Goal: Transaction & Acquisition: Download file/media

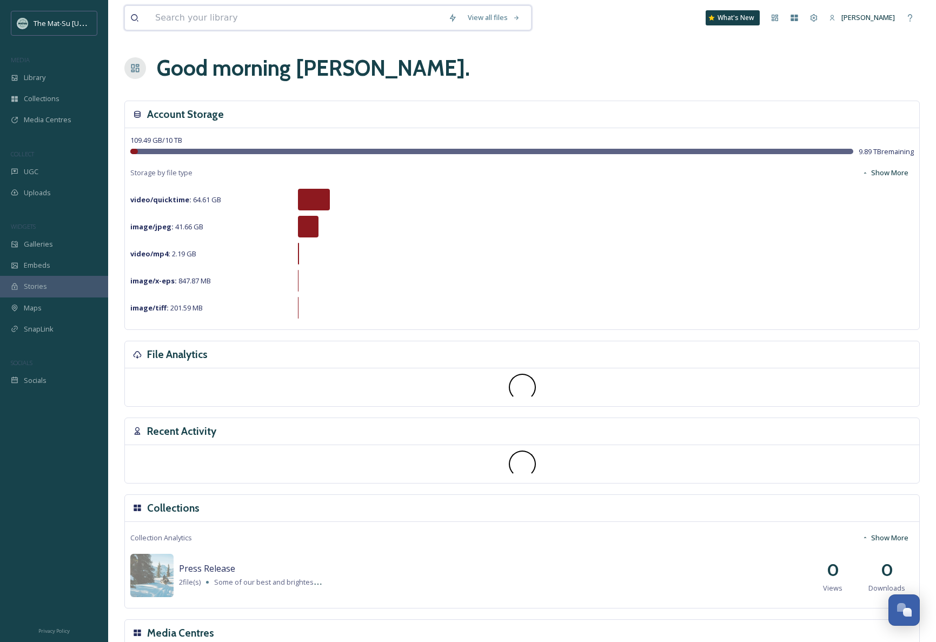
click at [263, 21] on input at bounding box center [296, 18] width 293 height 24
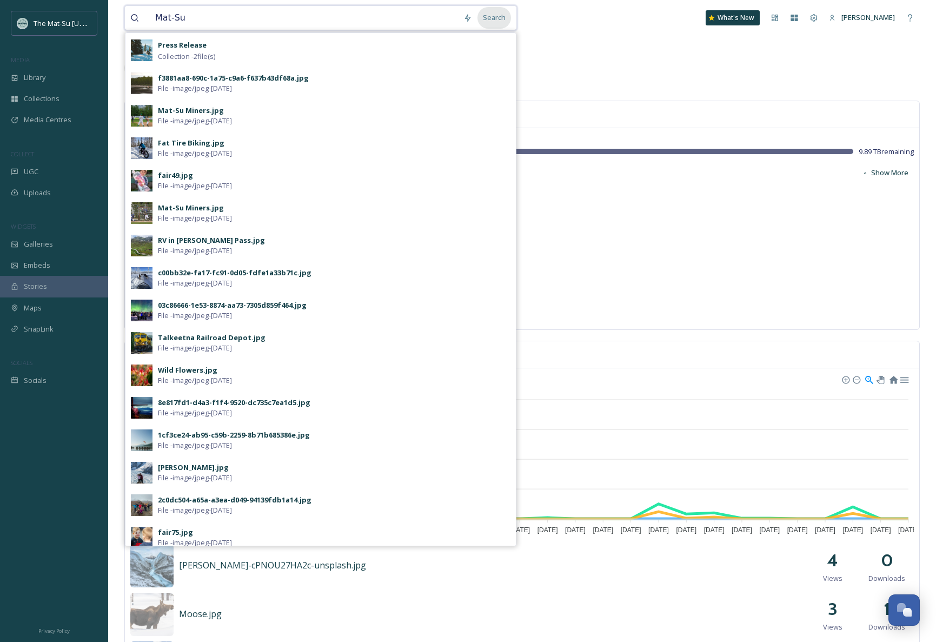
type input "Mat-Su"
click at [495, 18] on div "Search" at bounding box center [494, 17] width 34 height 21
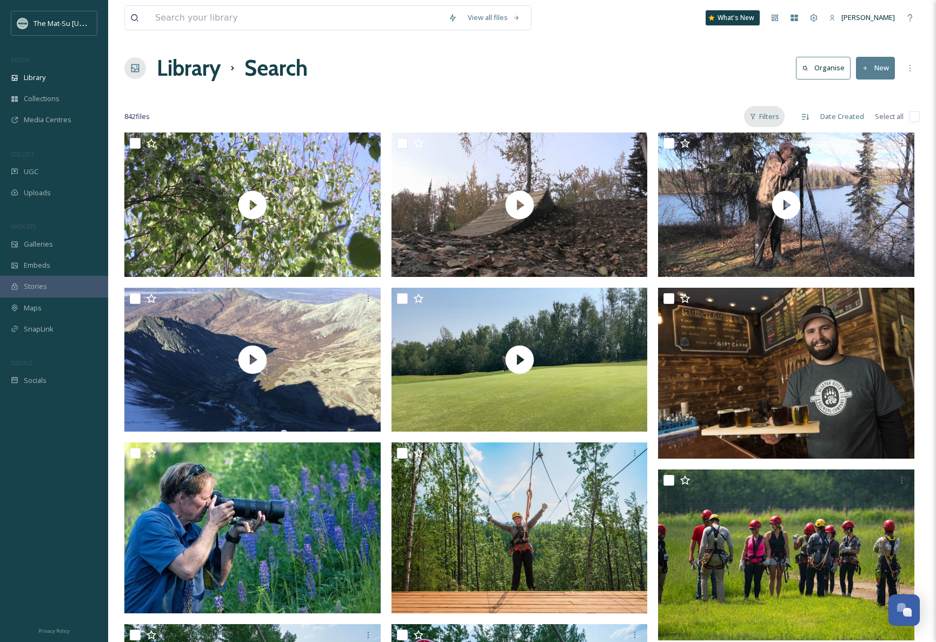
click at [771, 118] on div "Filters" at bounding box center [764, 116] width 41 height 21
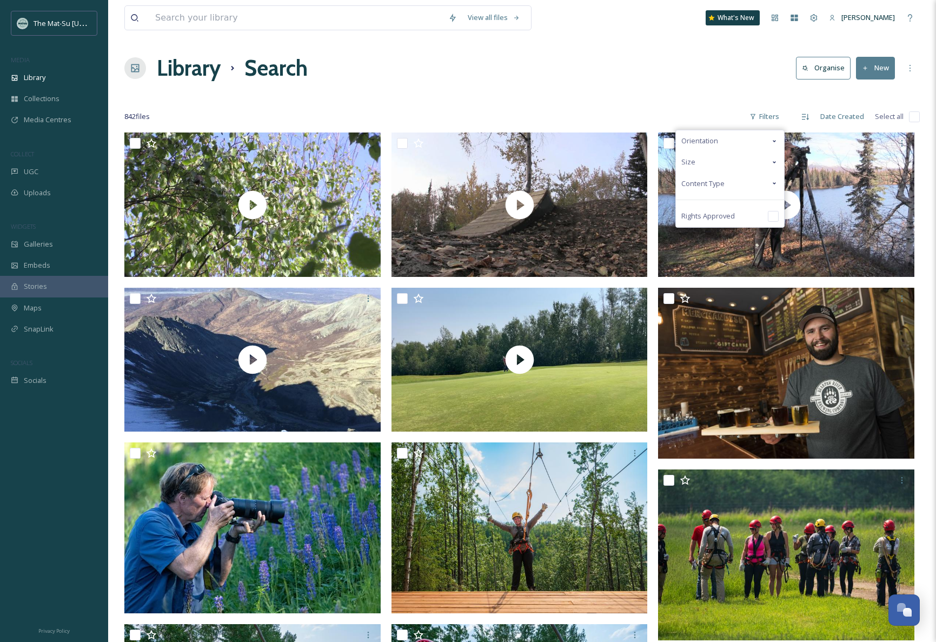
click at [697, 182] on span "Content Type" at bounding box center [702, 183] width 43 height 10
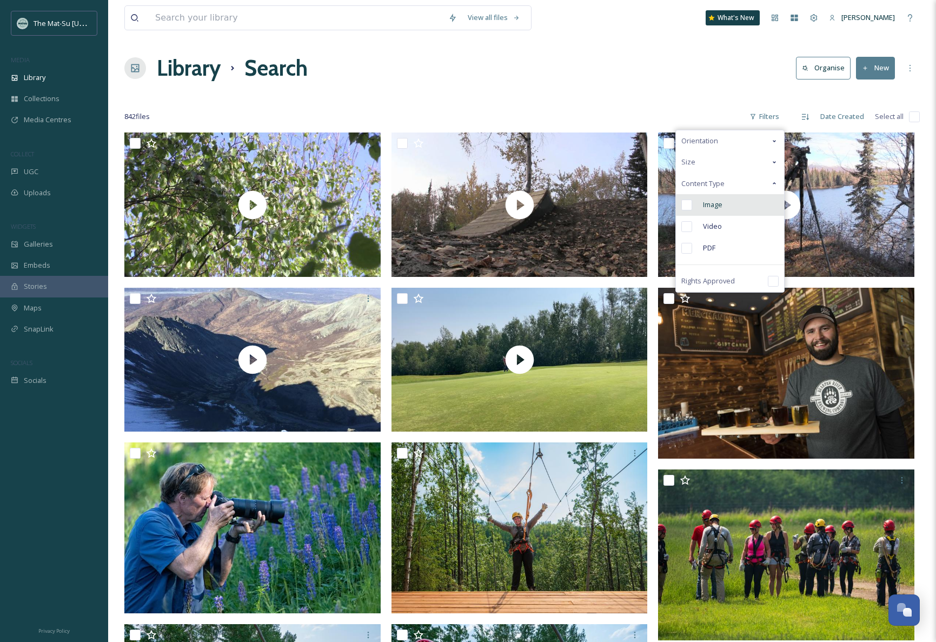
click at [686, 203] on input "checkbox" at bounding box center [686, 204] width 11 height 11
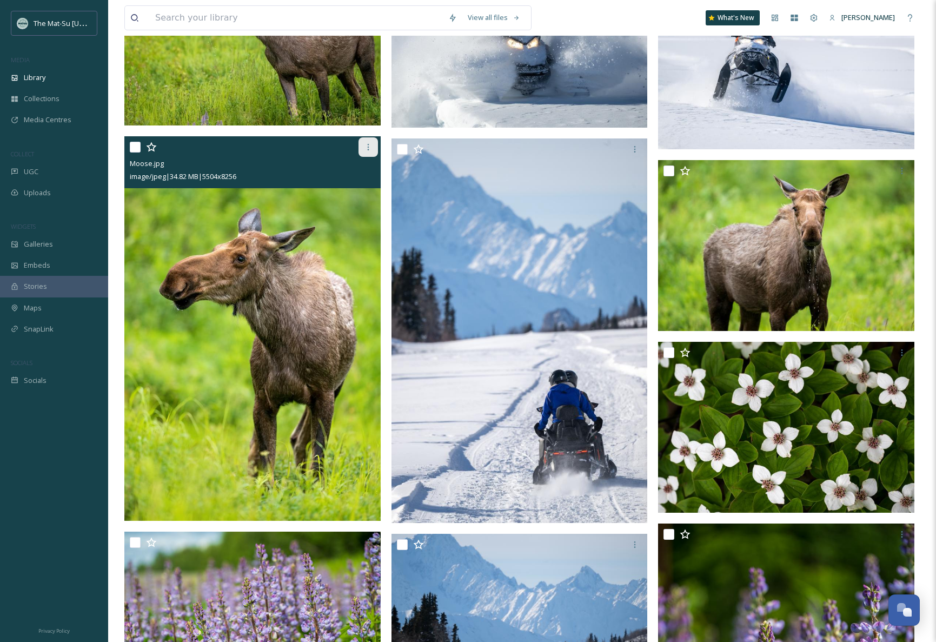
scroll to position [9107, 0]
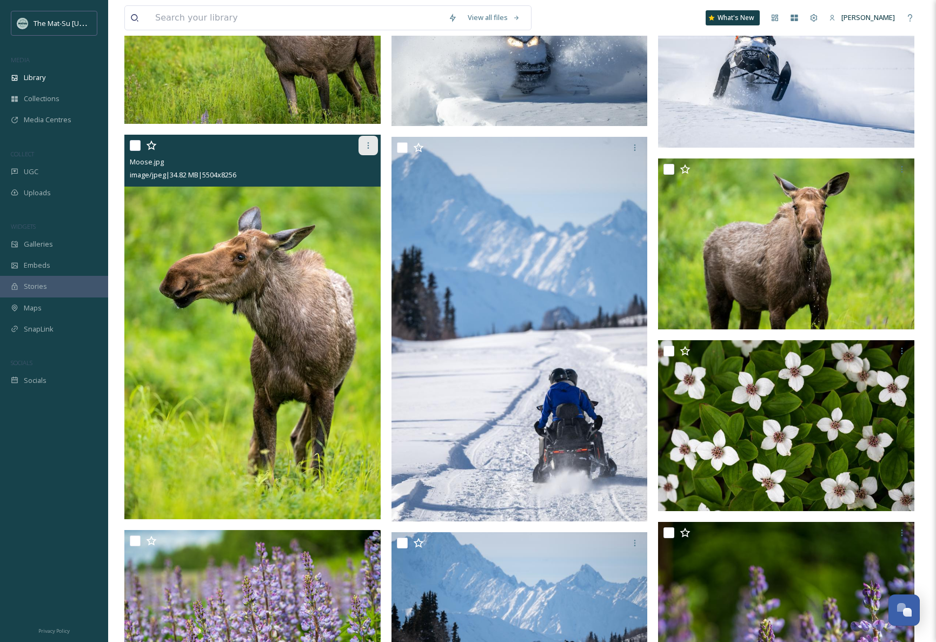
click at [368, 149] on icon at bounding box center [368, 145] width 9 height 9
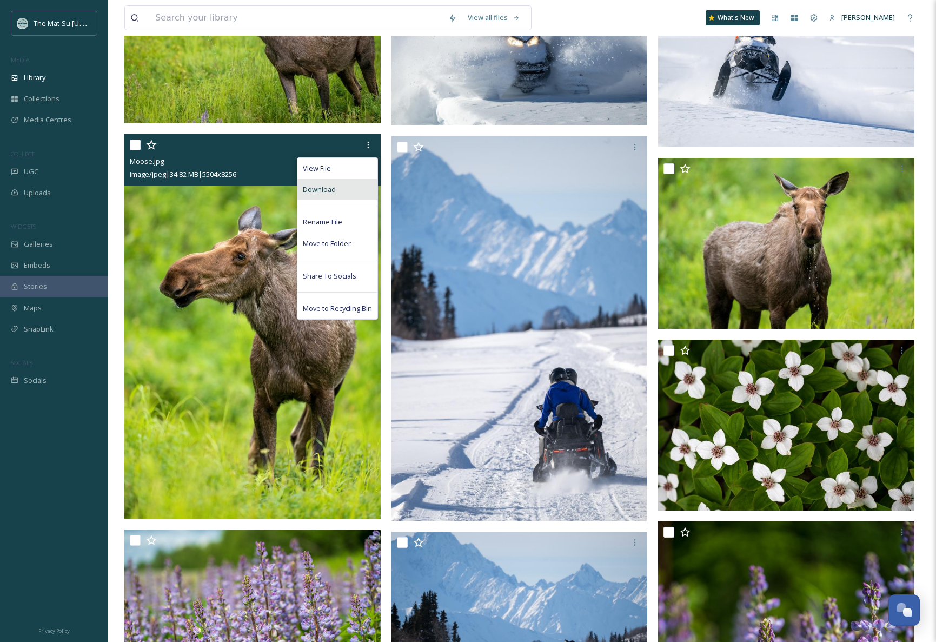
click at [337, 184] on div "Download" at bounding box center [337, 189] width 80 height 21
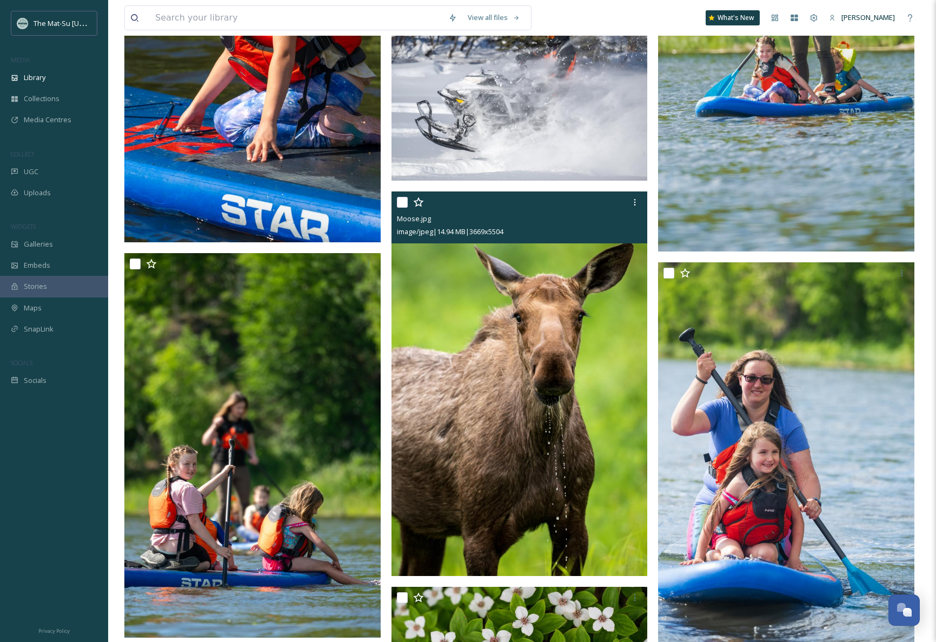
scroll to position [10363, 0]
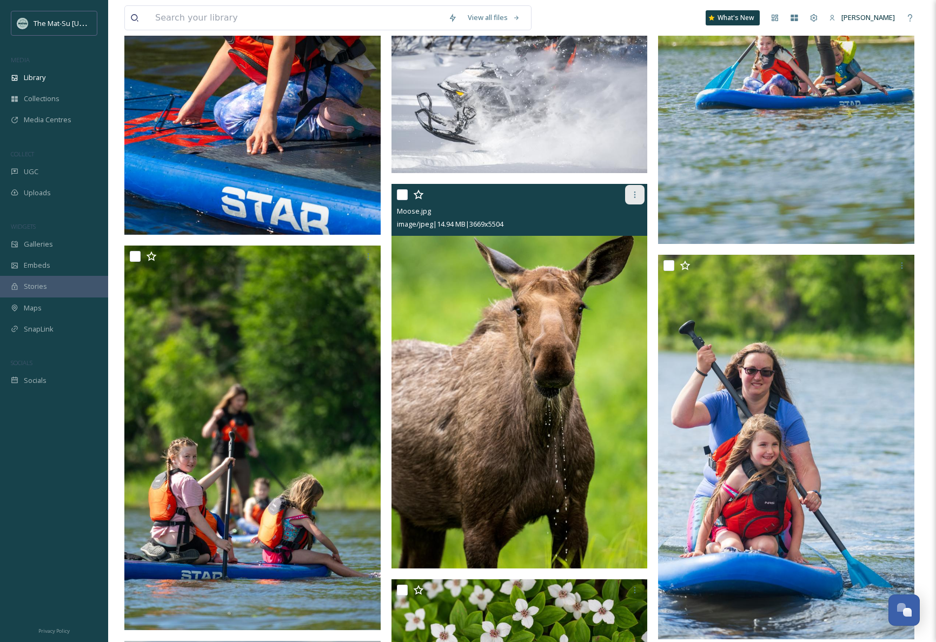
click at [637, 195] on icon at bounding box center [634, 194] width 9 height 9
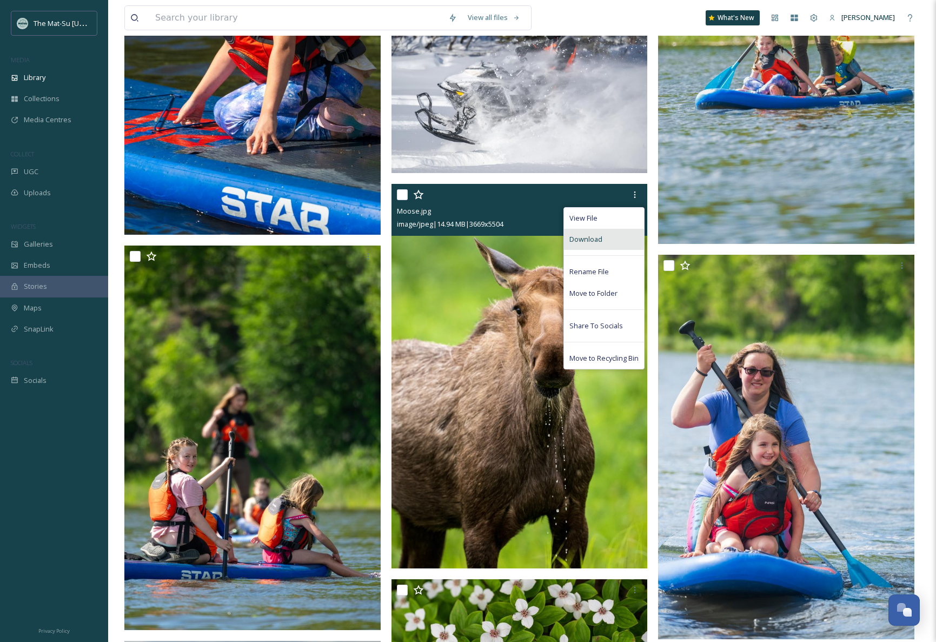
click at [598, 237] on span "Download" at bounding box center [585, 239] width 33 height 10
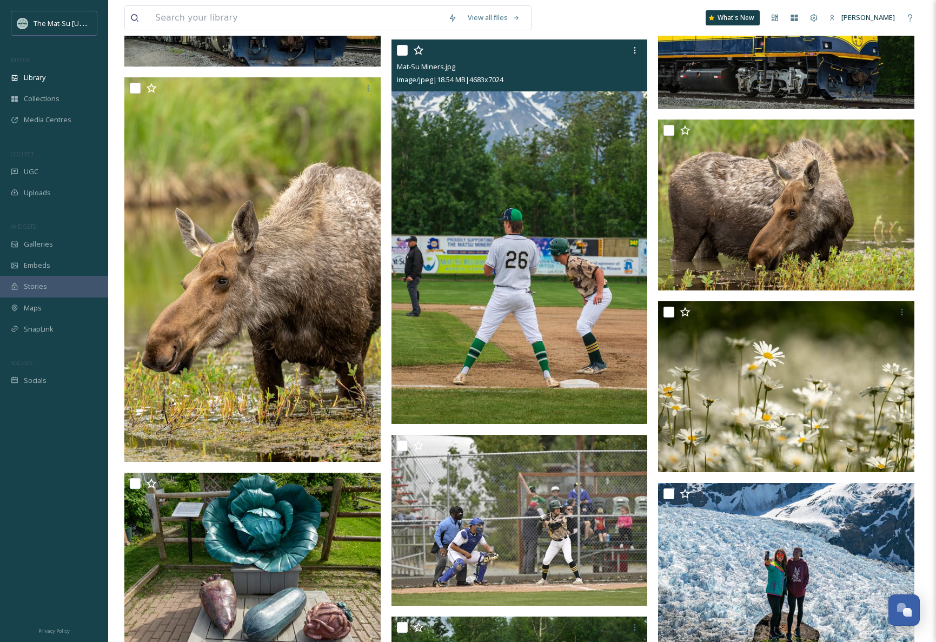
scroll to position [14666, 0]
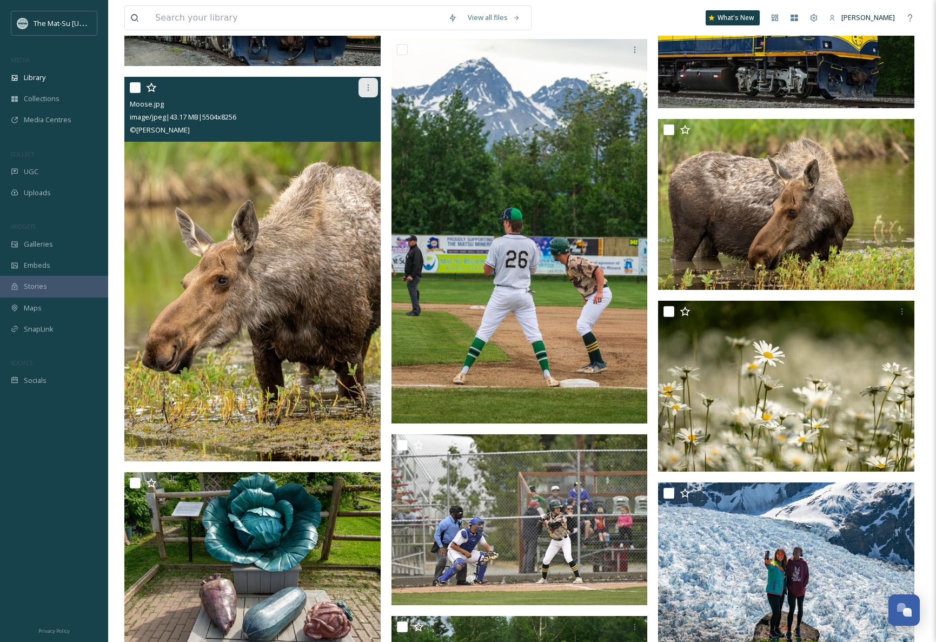
click at [368, 88] on icon at bounding box center [368, 87] width 2 height 6
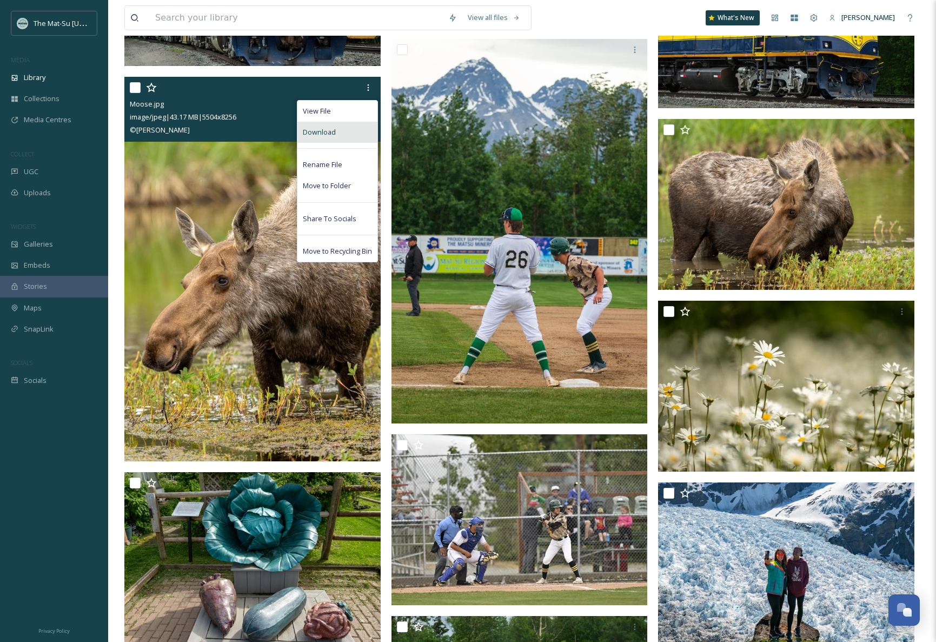
click at [334, 132] on span "Download" at bounding box center [319, 132] width 33 height 10
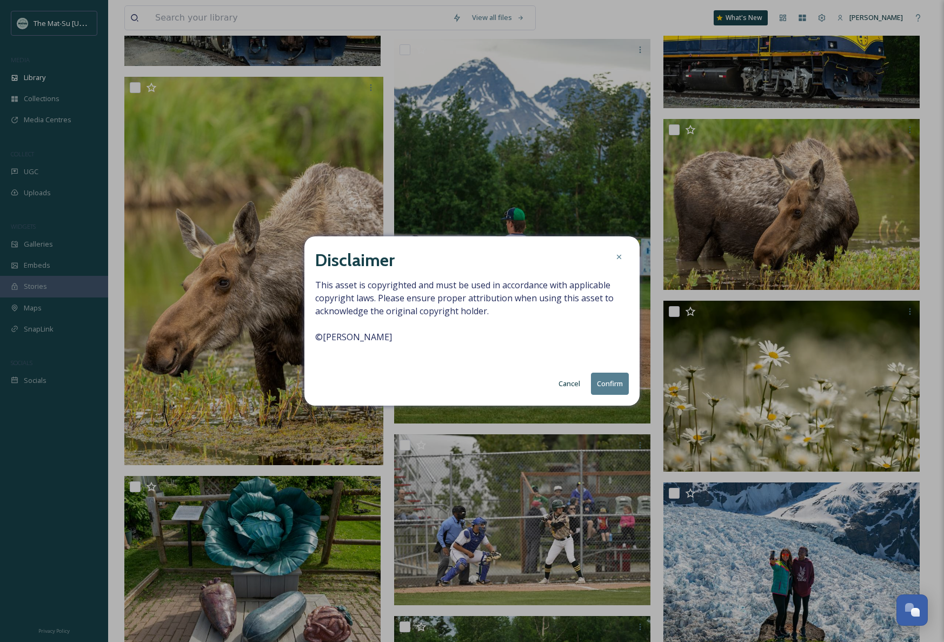
drag, startPoint x: 603, startPoint y: 382, endPoint x: 605, endPoint y: 375, distance: 7.5
click at [603, 382] on button "Confirm" at bounding box center [610, 383] width 38 height 22
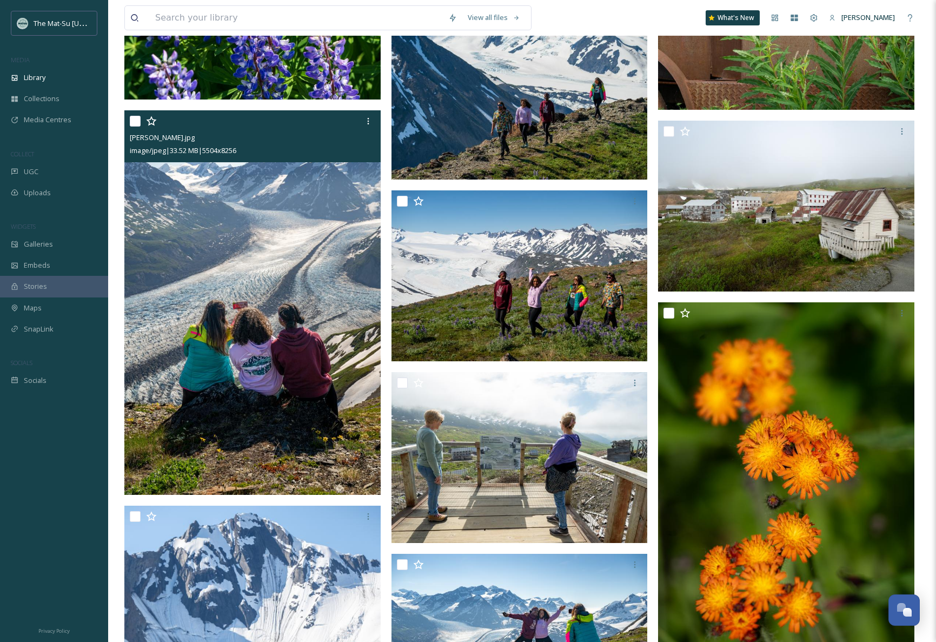
scroll to position [16941, 0]
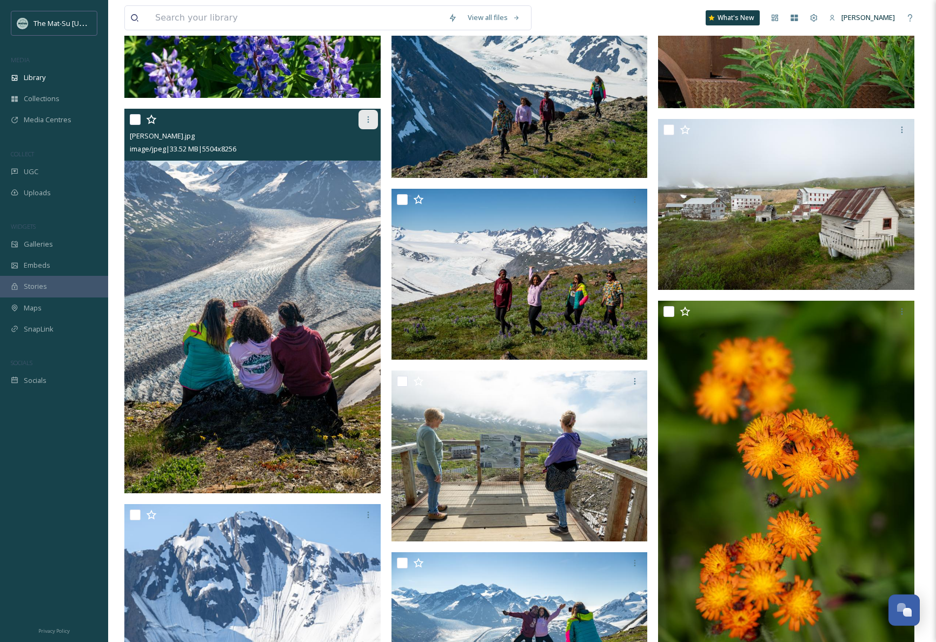
click at [368, 118] on icon at bounding box center [368, 119] width 9 height 9
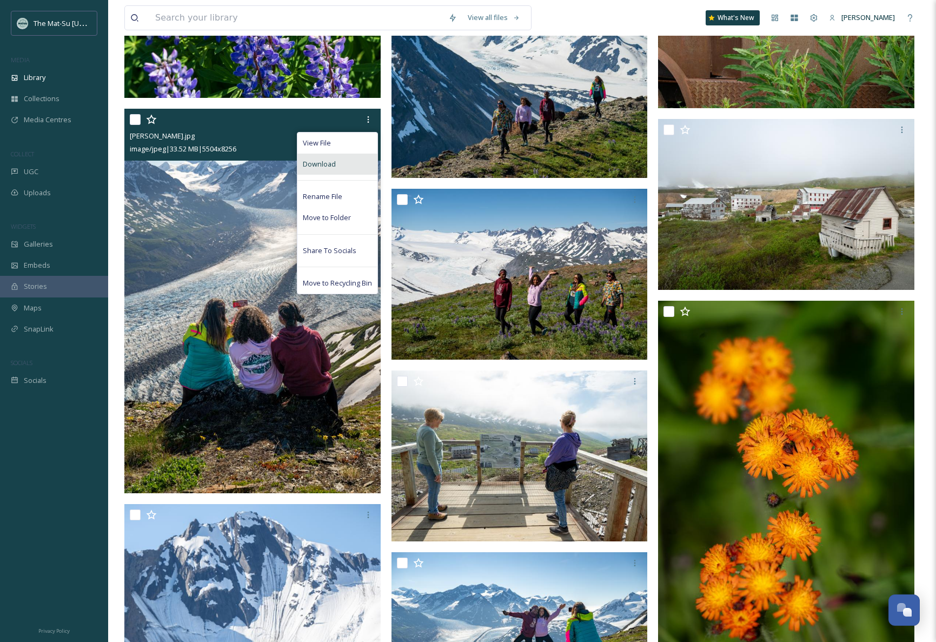
click at [342, 163] on div "Download" at bounding box center [337, 164] width 80 height 21
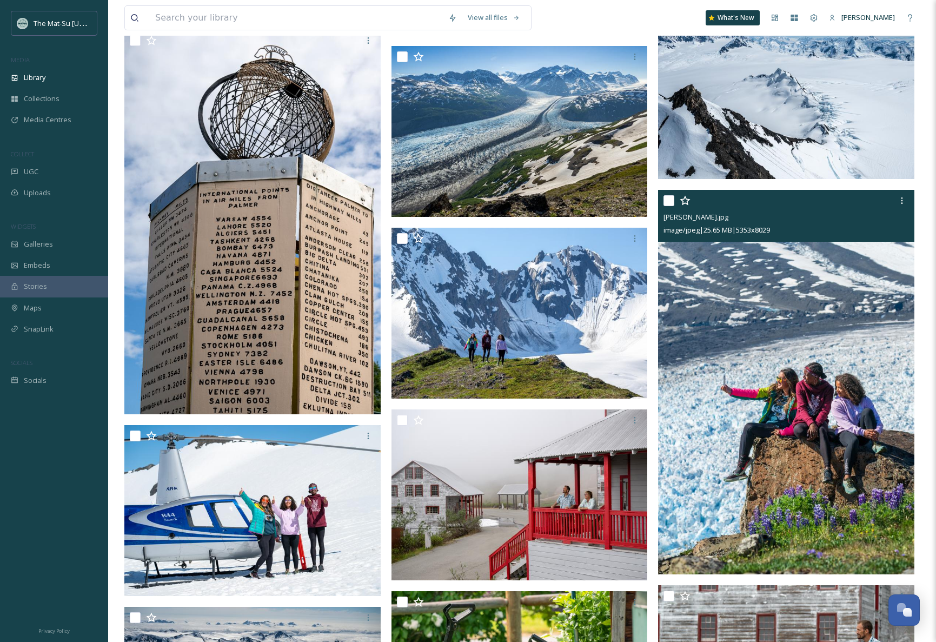
scroll to position [17989, 0]
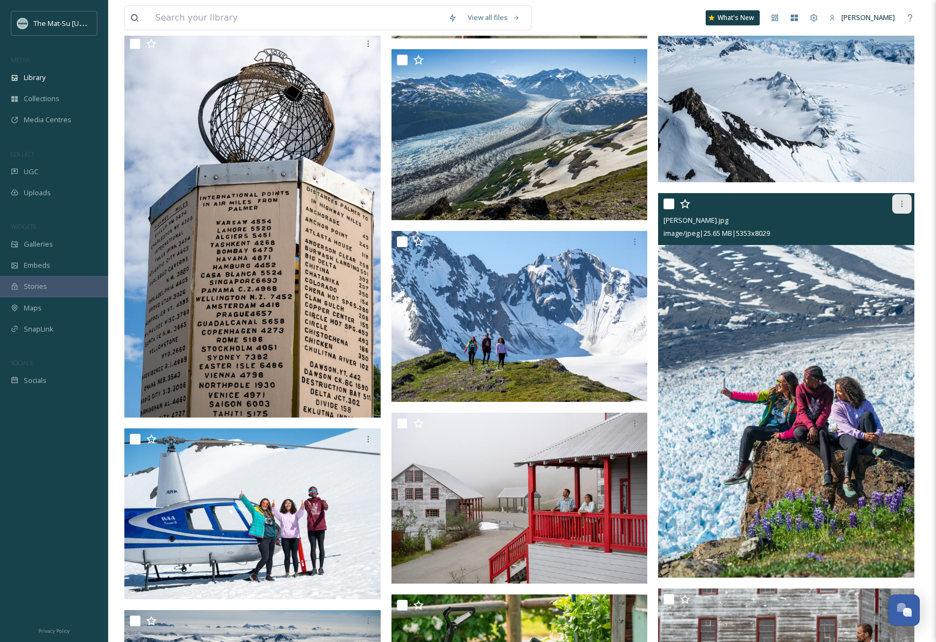
click at [902, 206] on icon at bounding box center [902, 204] width 2 height 6
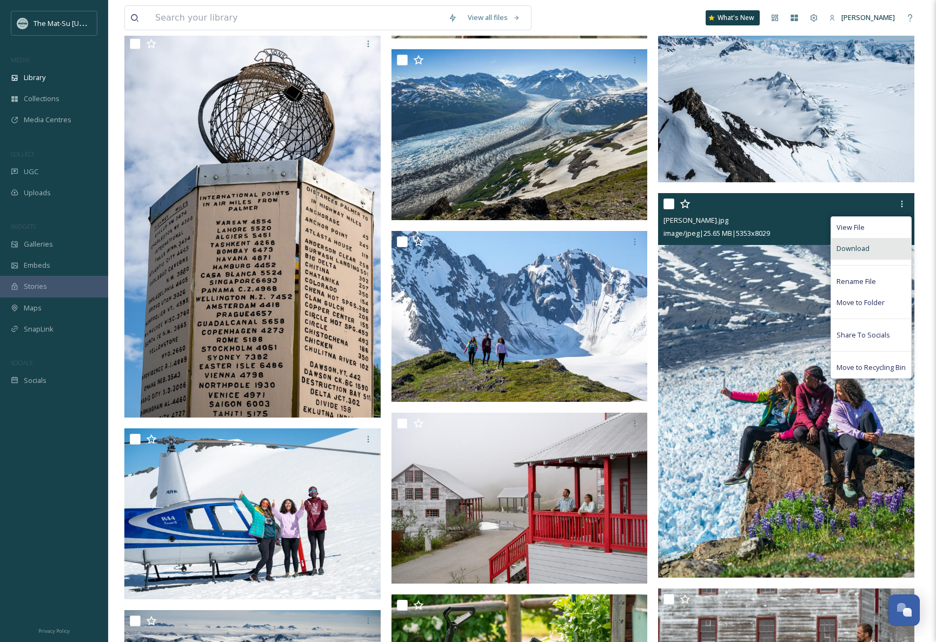
click at [843, 249] on span "Download" at bounding box center [852, 248] width 33 height 10
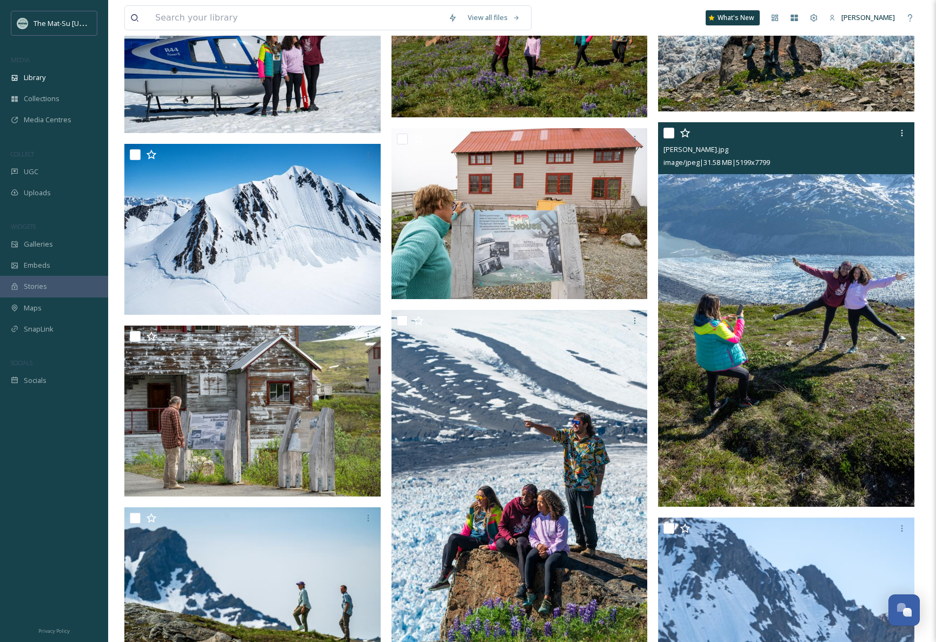
scroll to position [19580, 0]
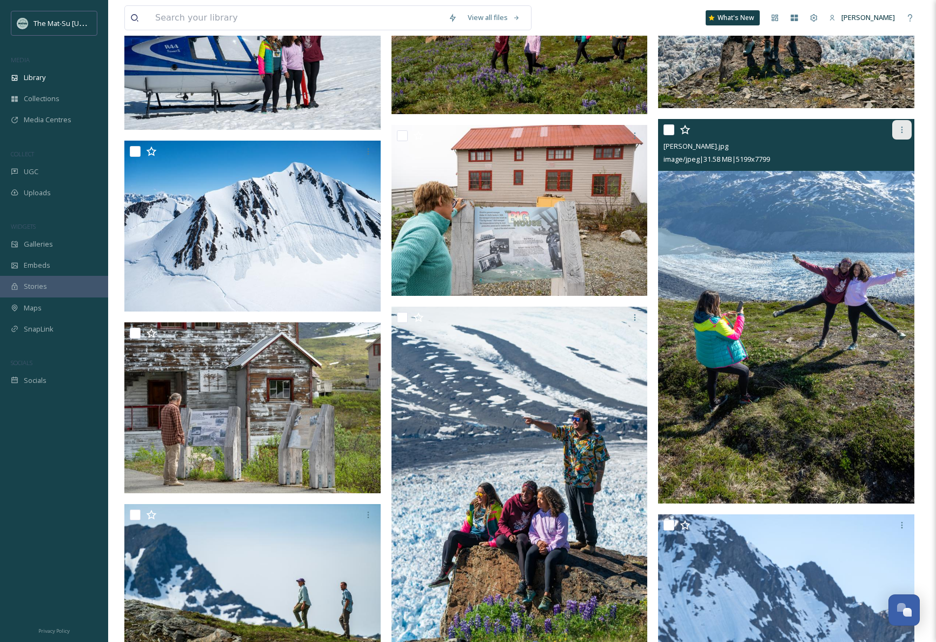
click at [903, 132] on icon at bounding box center [901, 129] width 9 height 9
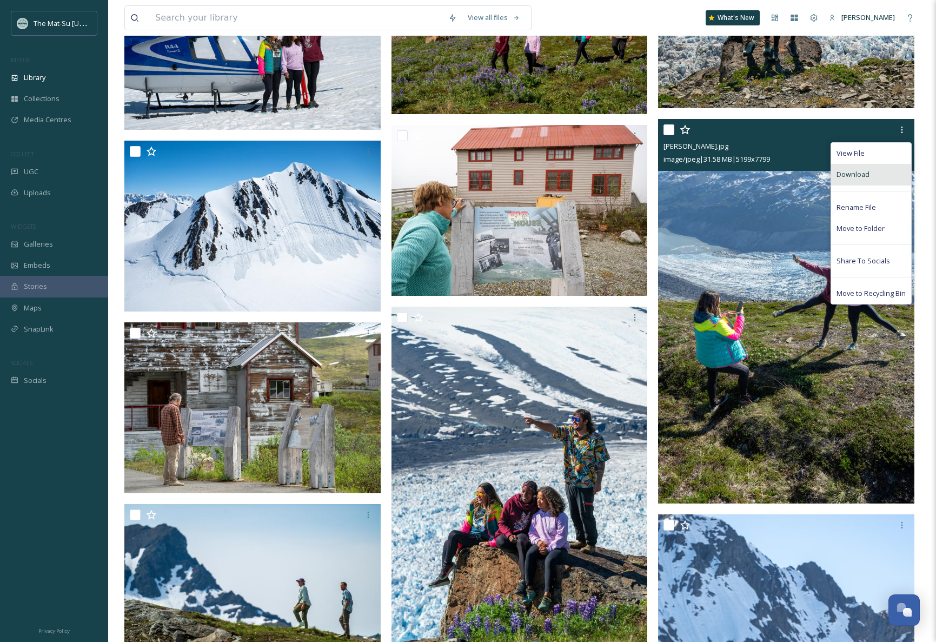
click at [864, 170] on span "Download" at bounding box center [852, 174] width 33 height 10
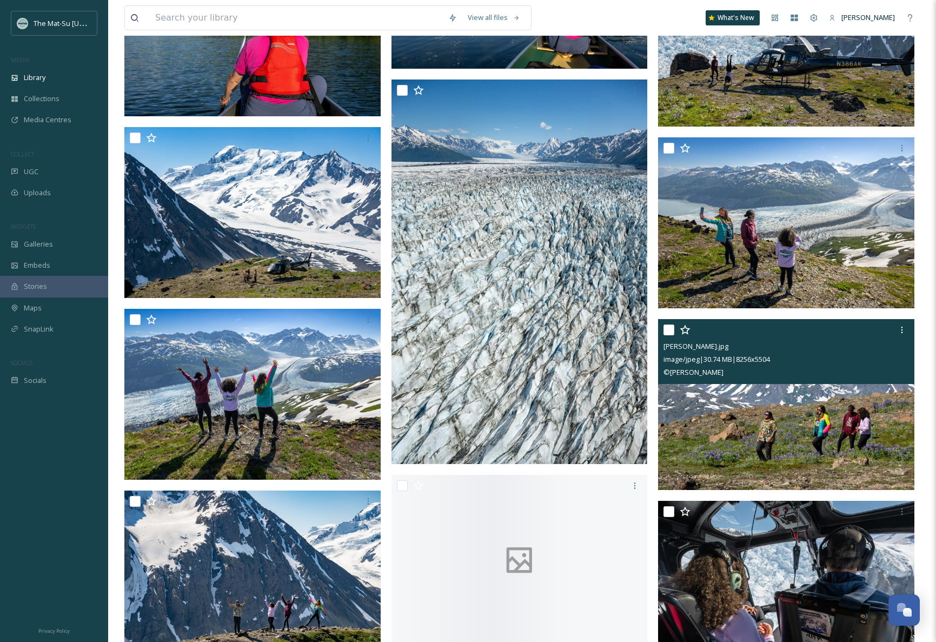
scroll to position [23754, 0]
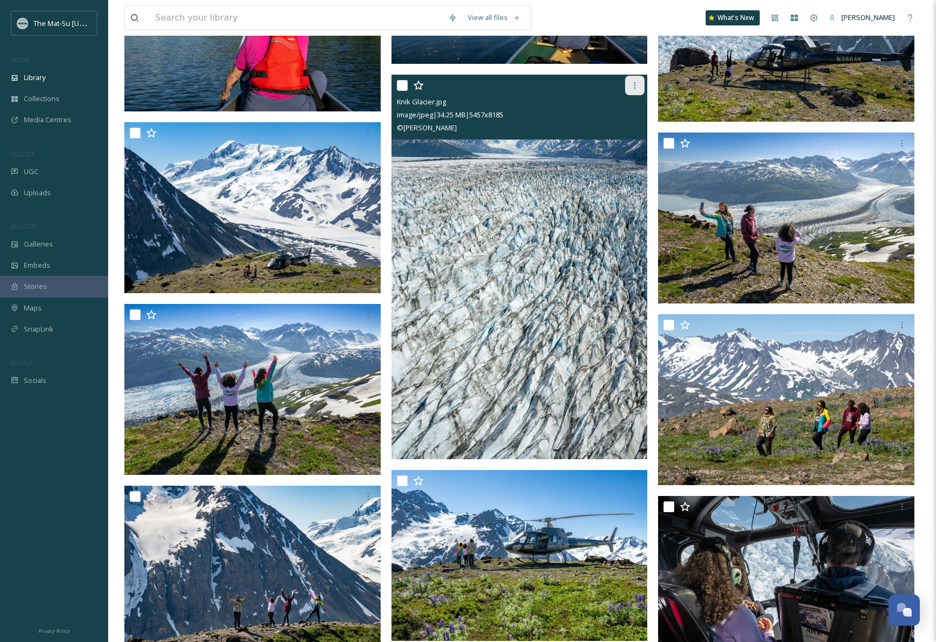
click at [638, 84] on icon at bounding box center [634, 85] width 9 height 9
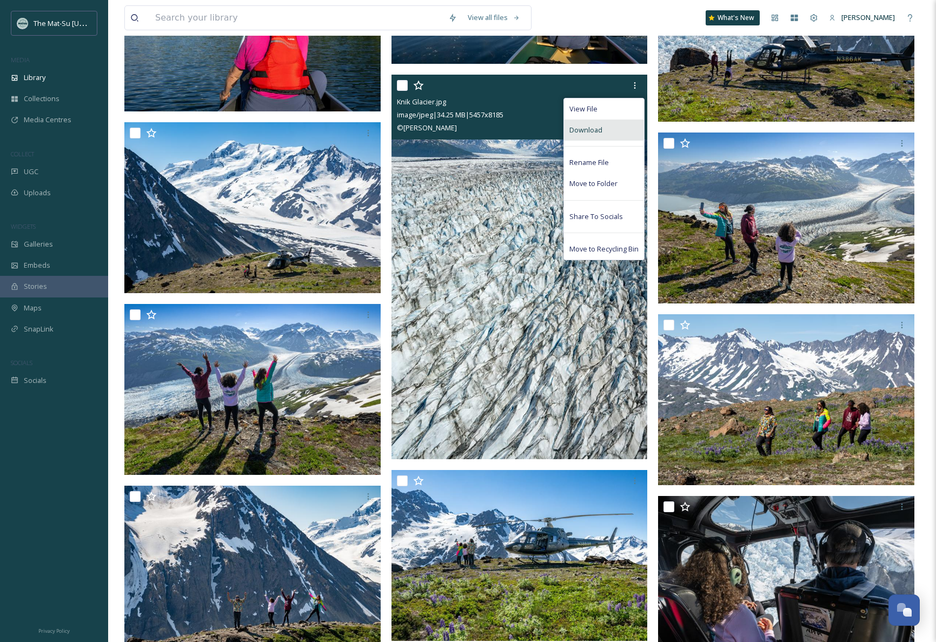
click at [602, 128] on div "Download" at bounding box center [604, 129] width 80 height 21
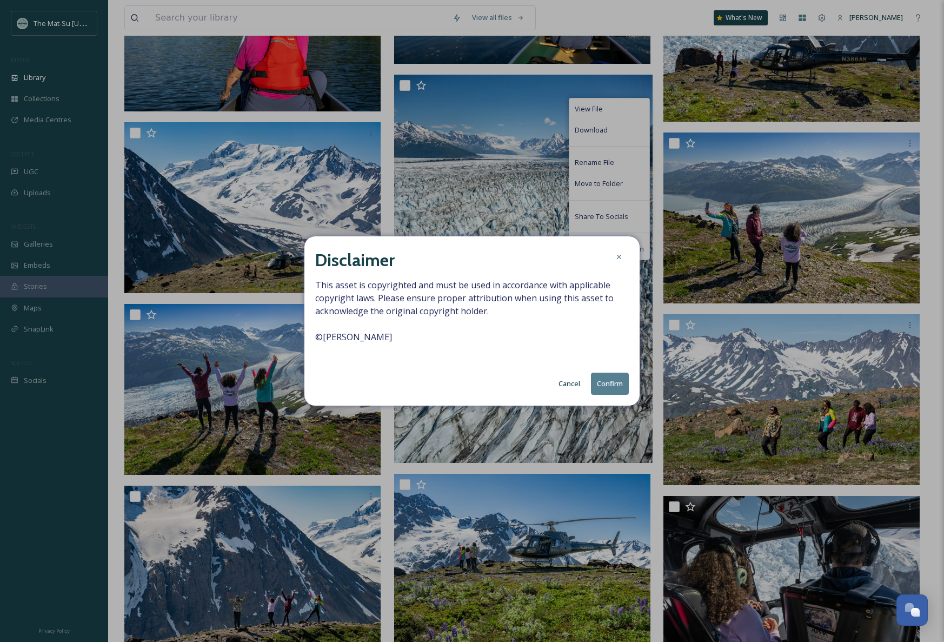
click at [612, 385] on button "Confirm" at bounding box center [610, 383] width 38 height 22
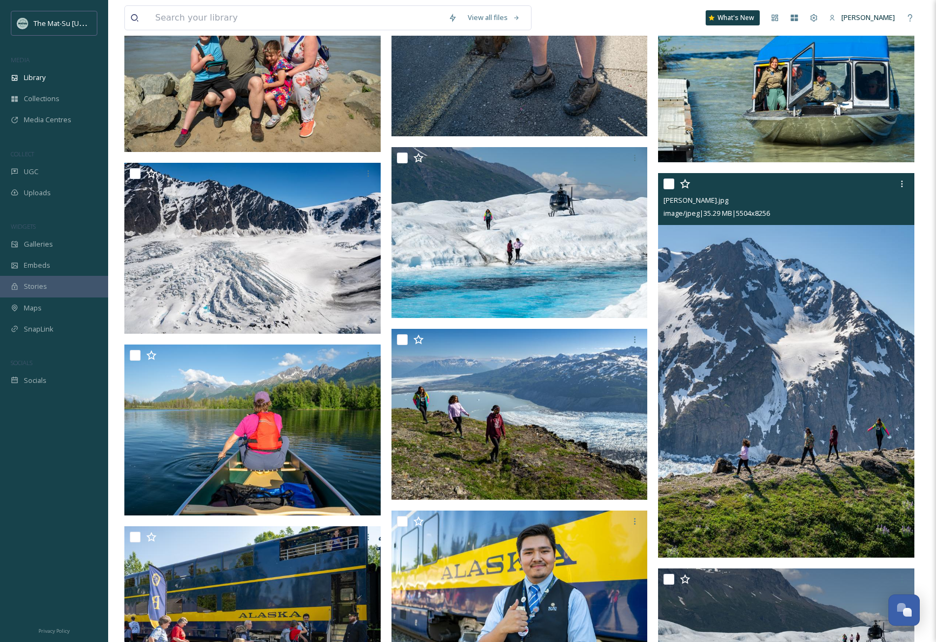
scroll to position [26323, 0]
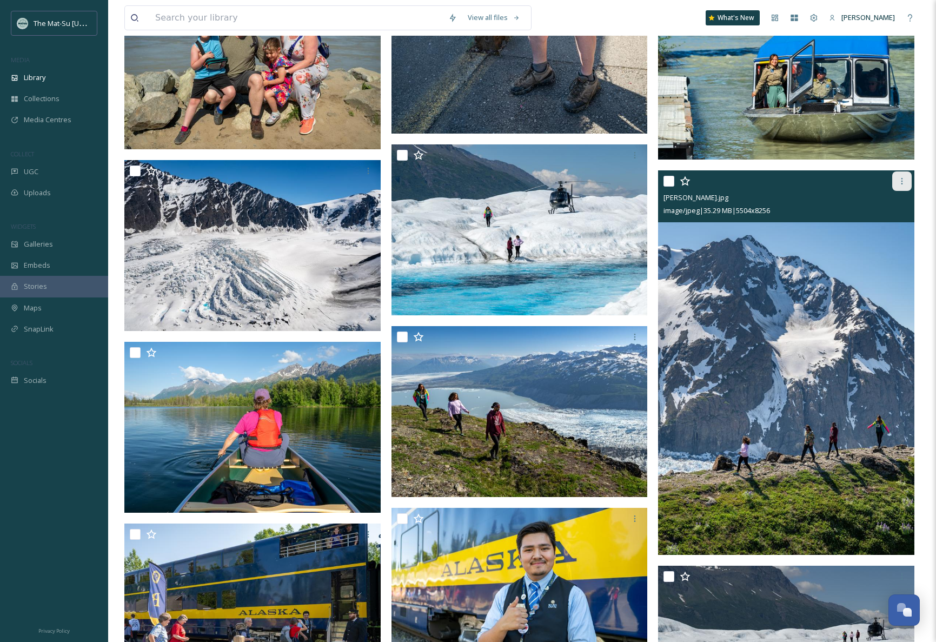
click at [902, 182] on icon at bounding box center [901, 181] width 9 height 9
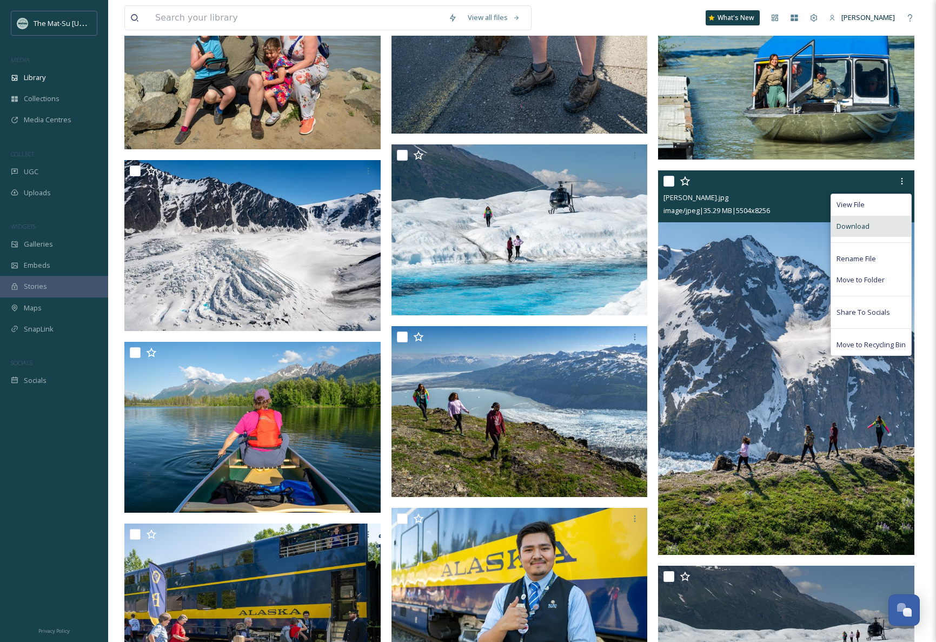
click at [856, 223] on span "Download" at bounding box center [852, 226] width 33 height 10
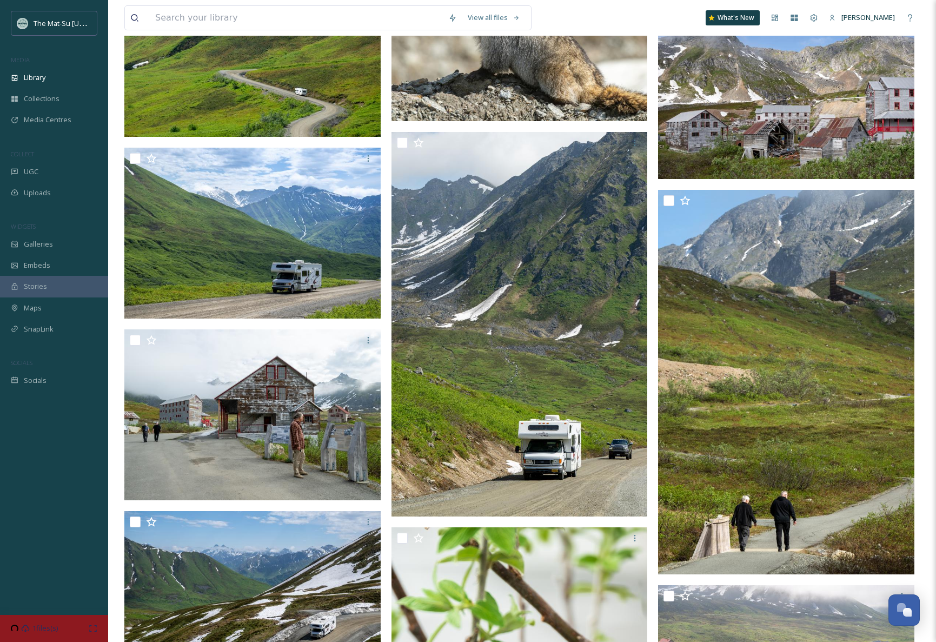
scroll to position [29160, 0]
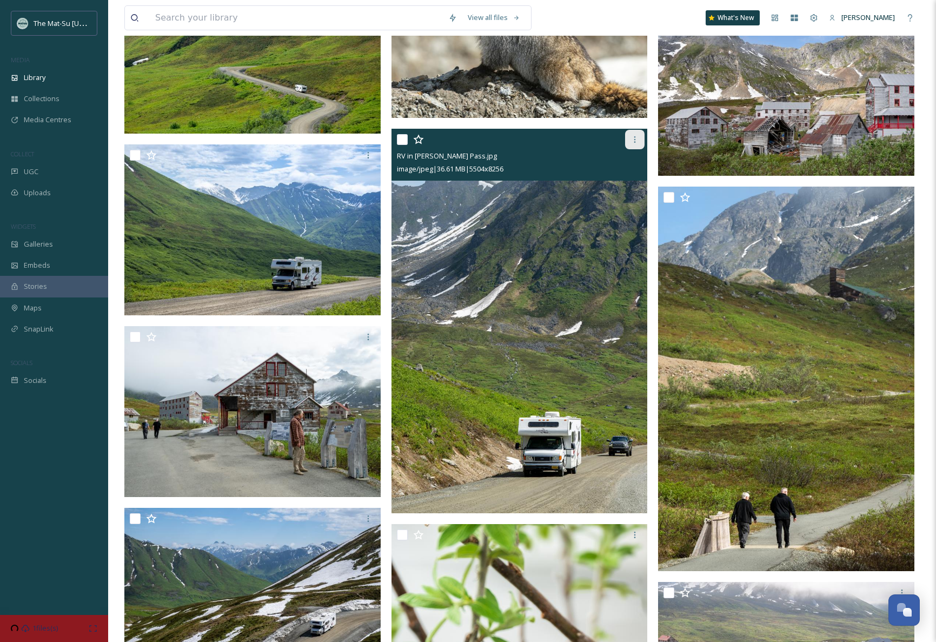
click at [633, 139] on icon at bounding box center [634, 139] width 9 height 9
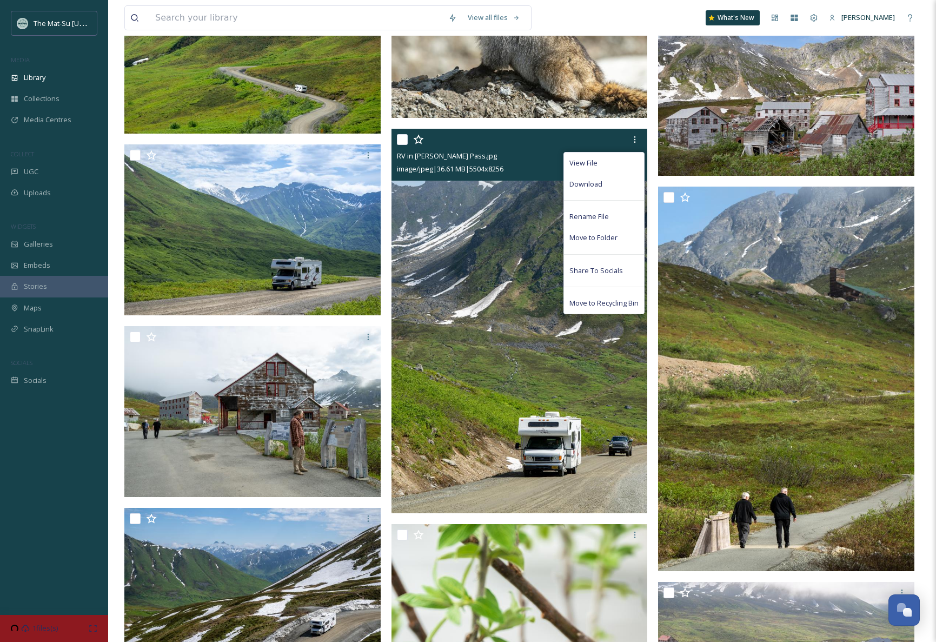
drag, startPoint x: 611, startPoint y: 185, endPoint x: 624, endPoint y: 184, distance: 13.1
click at [611, 185] on div "Download" at bounding box center [604, 184] width 80 height 21
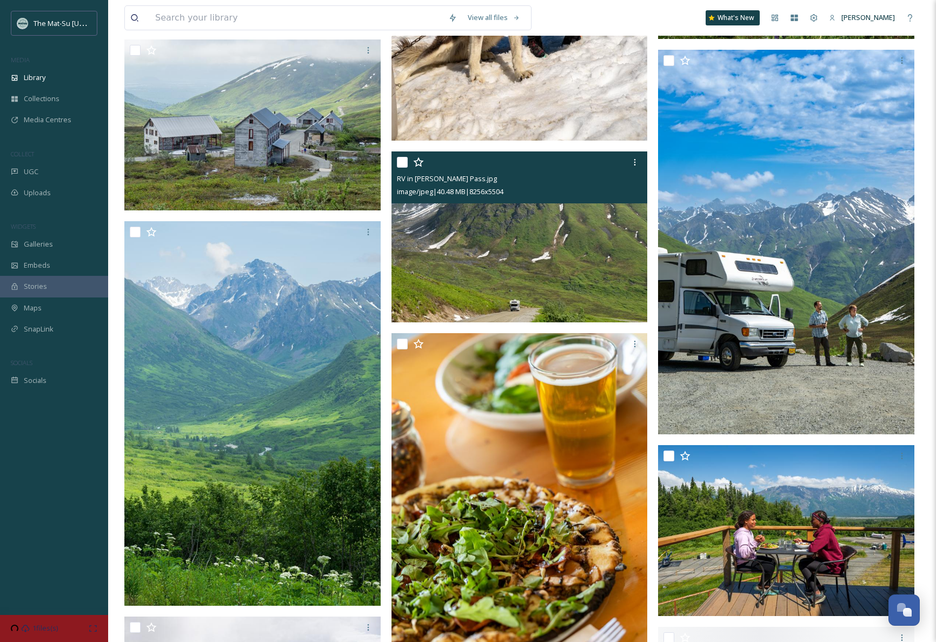
scroll to position [33177, 0]
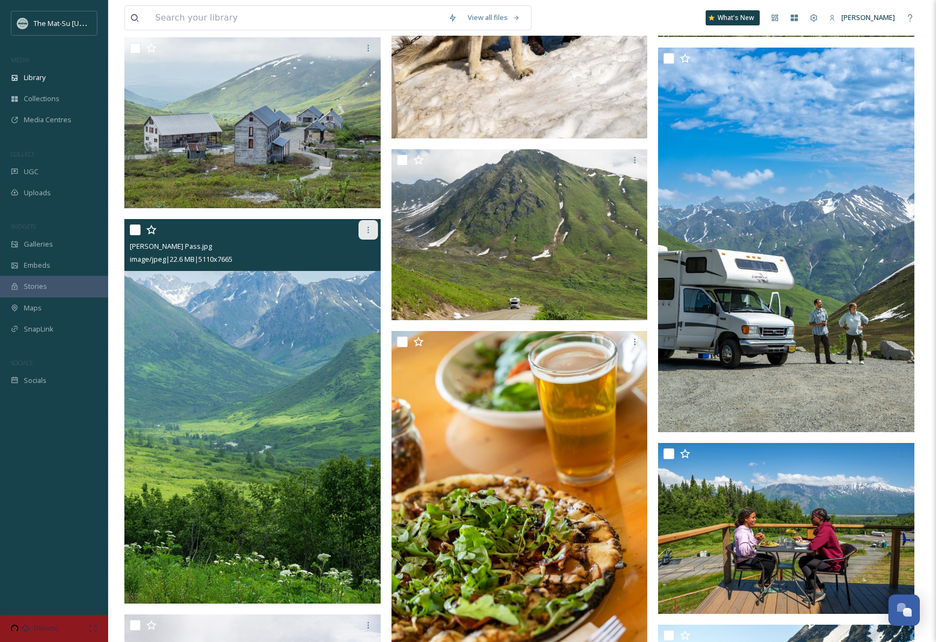
click at [368, 229] on icon at bounding box center [368, 230] width 2 height 6
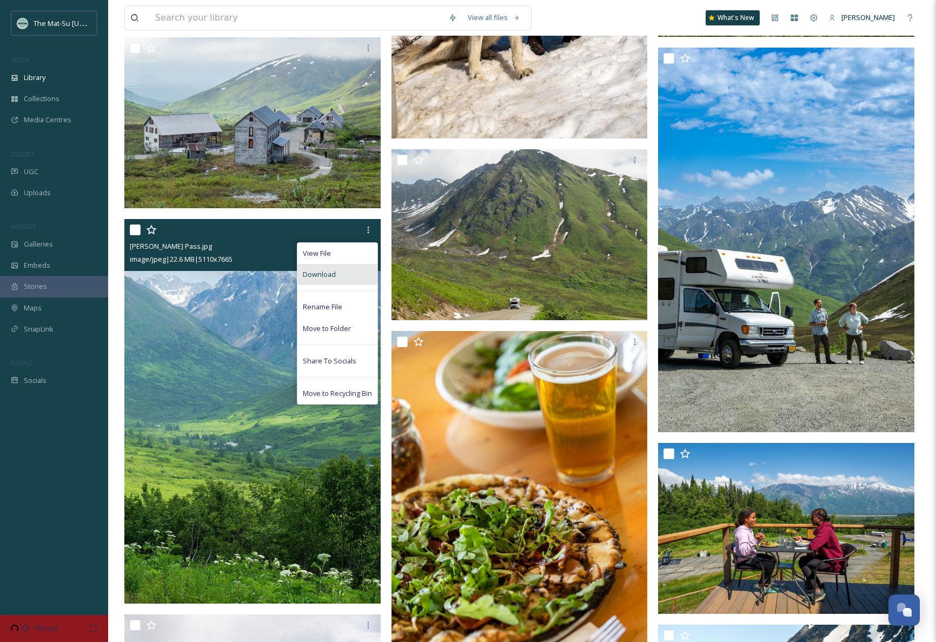
click at [327, 273] on span "Download" at bounding box center [319, 274] width 33 height 10
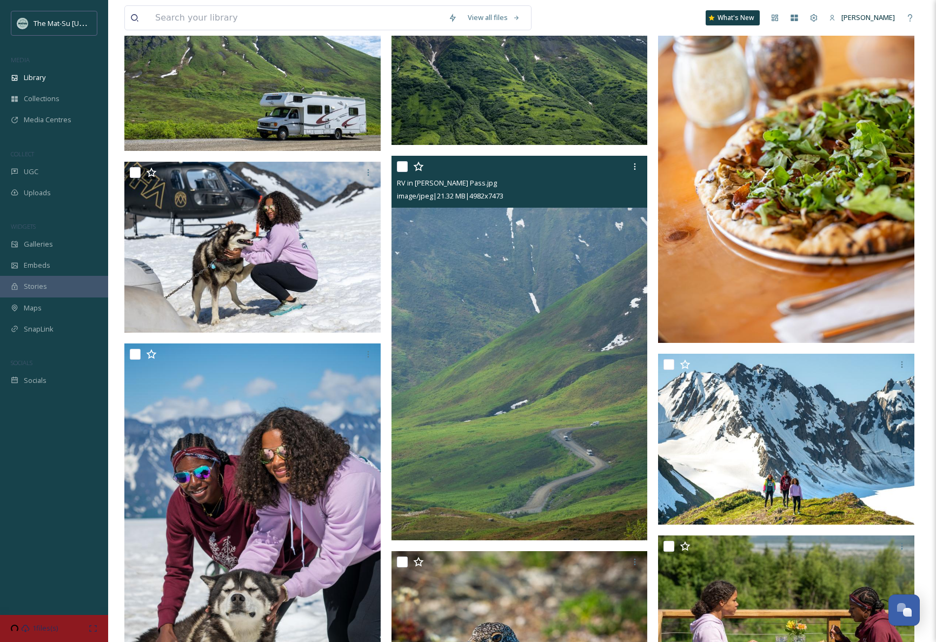
scroll to position [36453, 0]
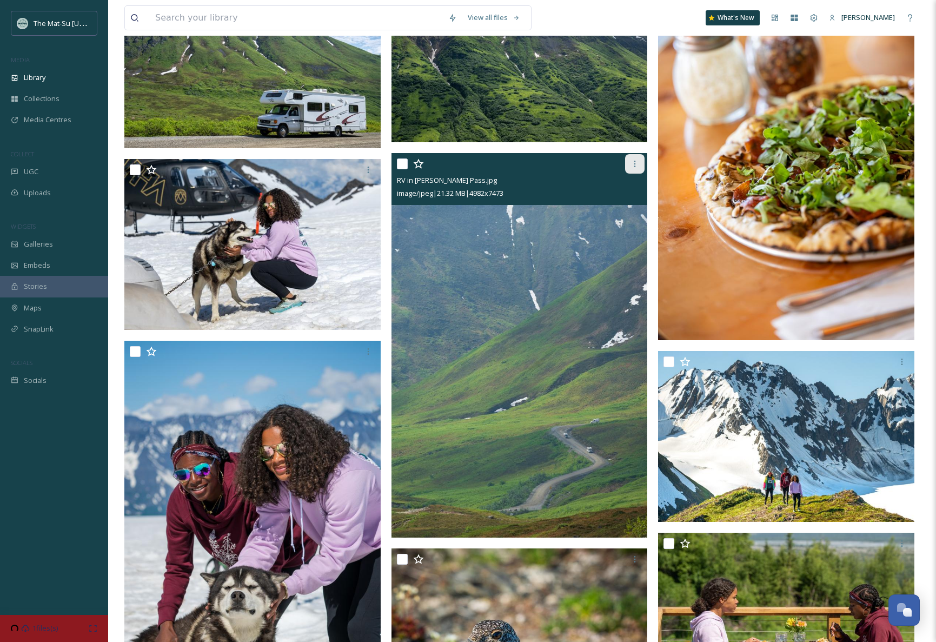
click at [636, 166] on icon at bounding box center [634, 163] width 9 height 9
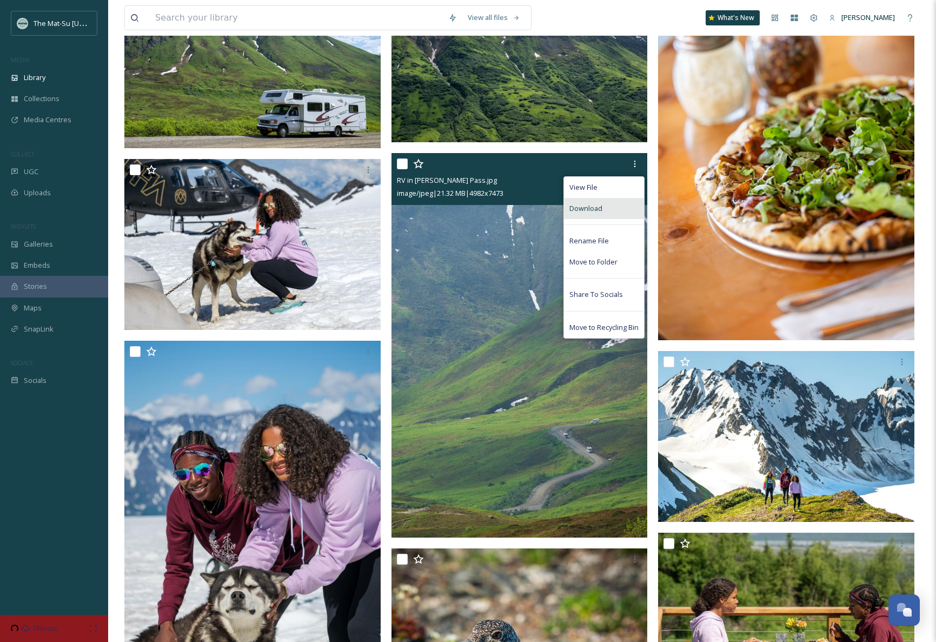
click at [616, 206] on div "Download" at bounding box center [604, 208] width 80 height 21
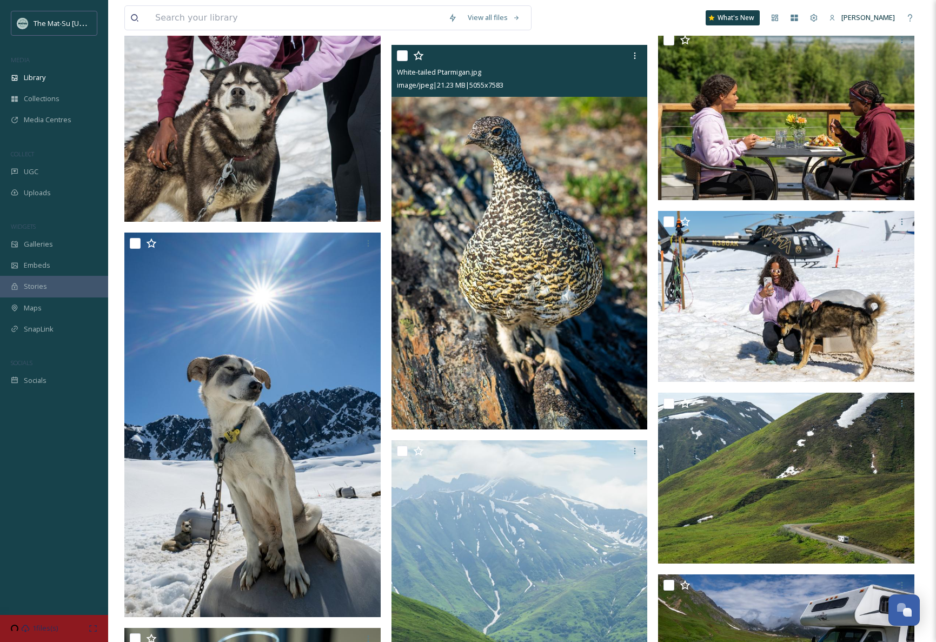
scroll to position [36959, 0]
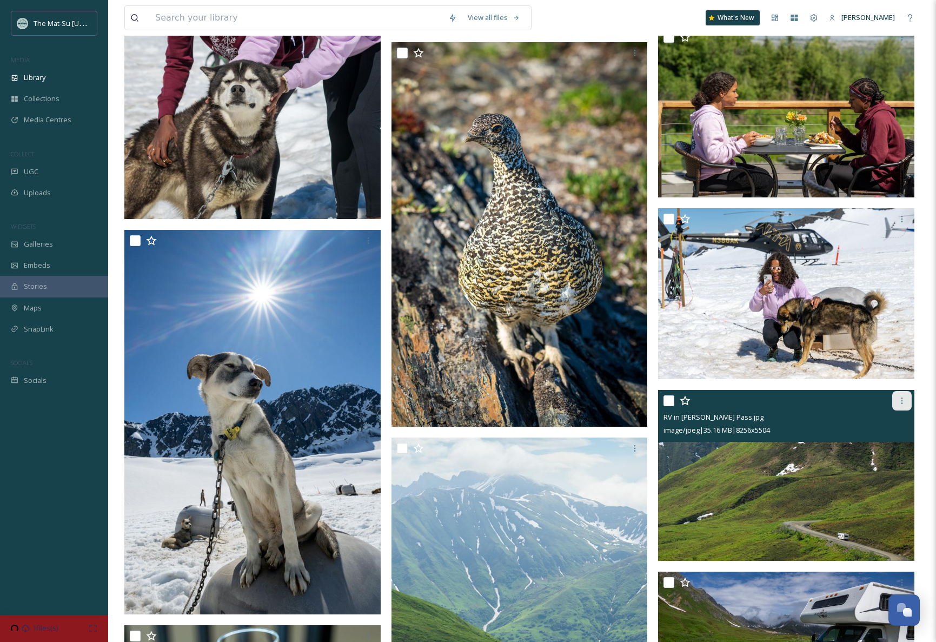
click at [900, 401] on icon at bounding box center [901, 400] width 9 height 9
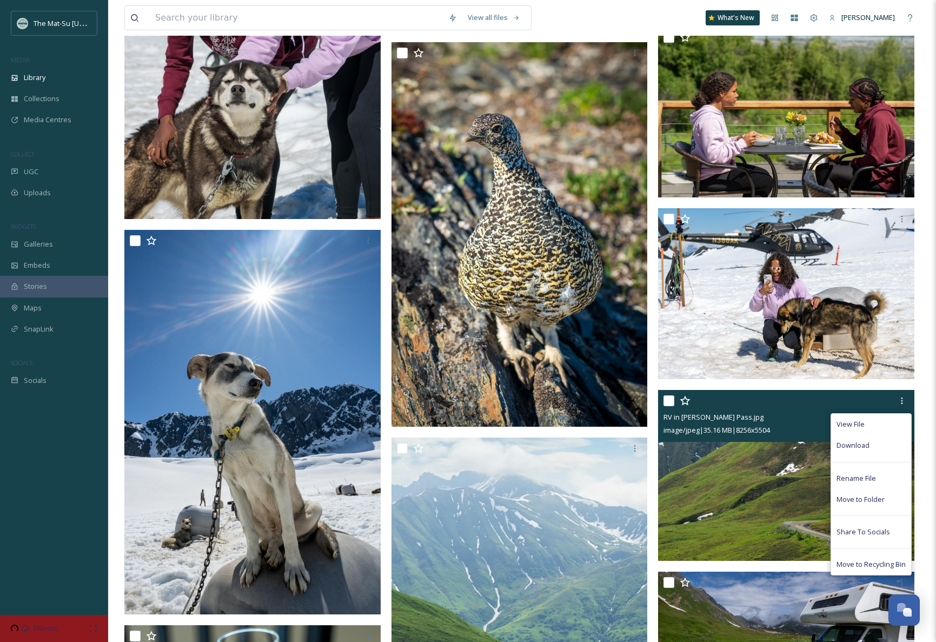
click at [854, 445] on span "Download" at bounding box center [852, 445] width 33 height 10
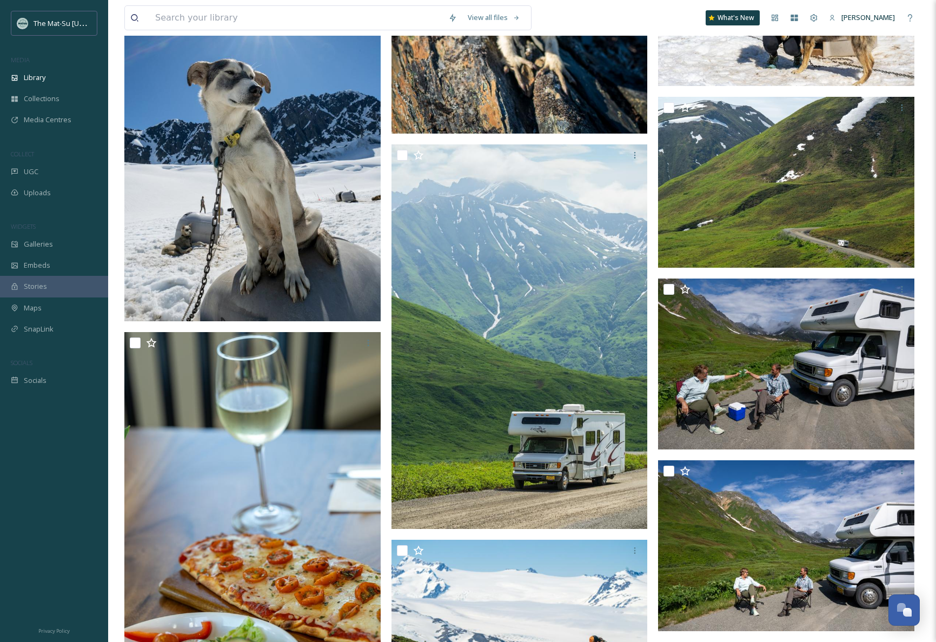
scroll to position [37307, 0]
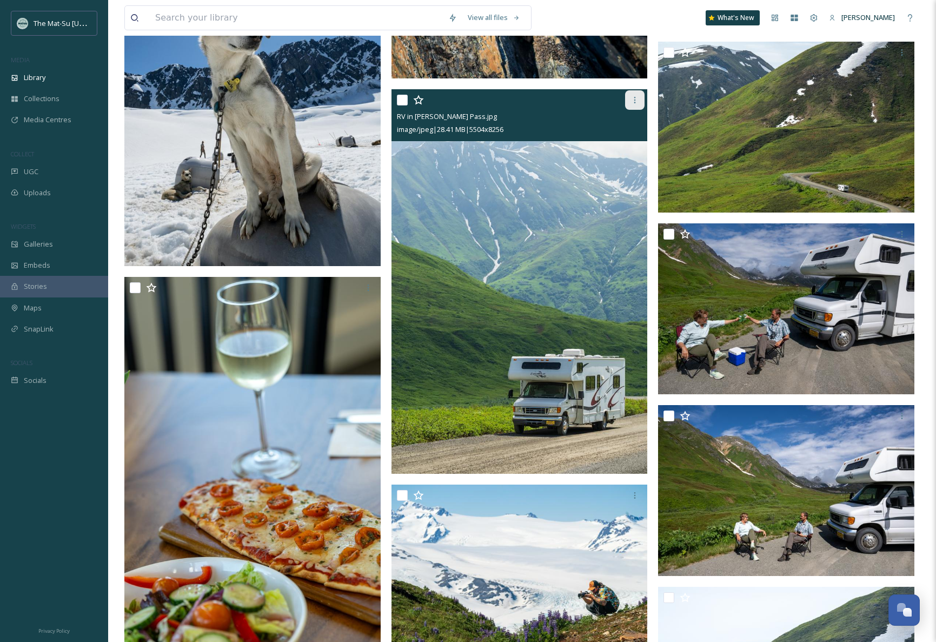
click at [636, 97] on icon at bounding box center [634, 100] width 9 height 9
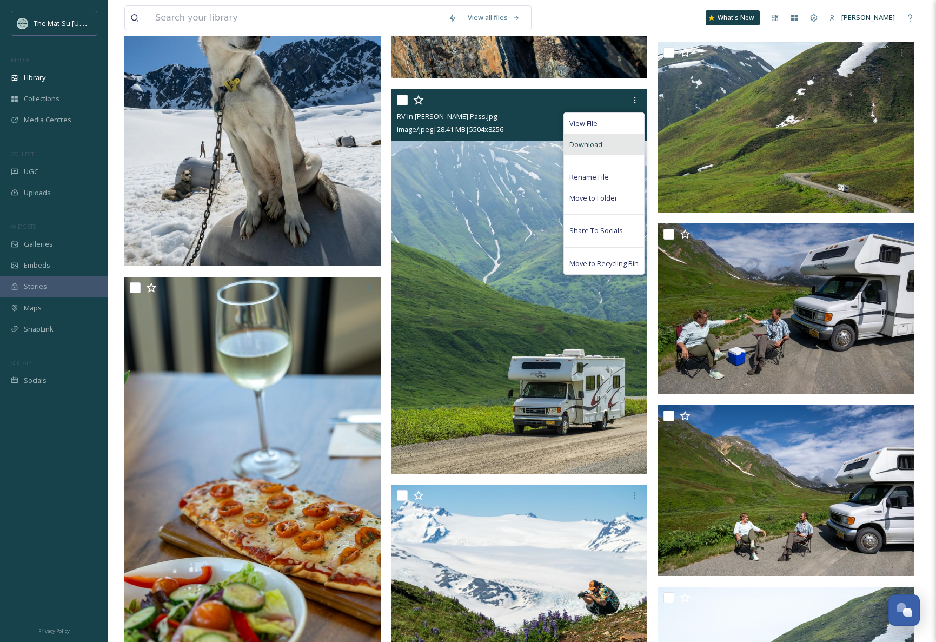
click at [598, 144] on span "Download" at bounding box center [585, 144] width 33 height 10
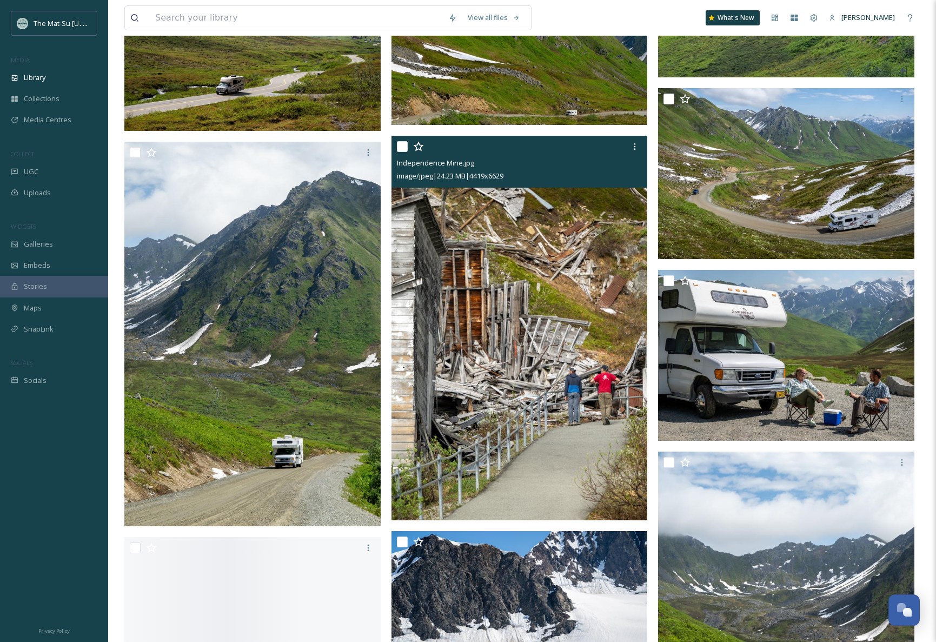
scroll to position [38201, 0]
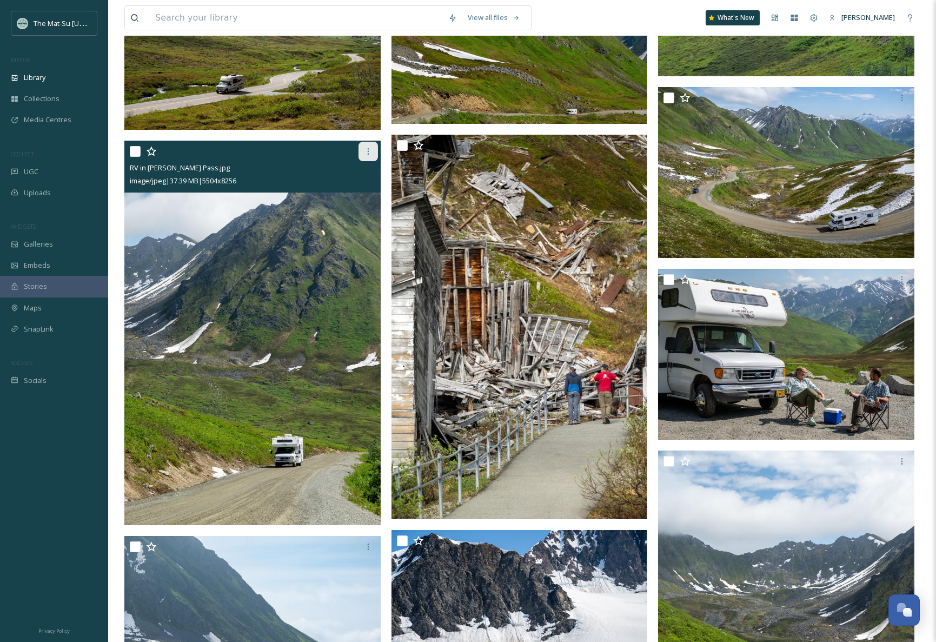
drag, startPoint x: 368, startPoint y: 149, endPoint x: 376, endPoint y: 149, distance: 8.1
click at [368, 149] on icon at bounding box center [368, 151] width 2 height 6
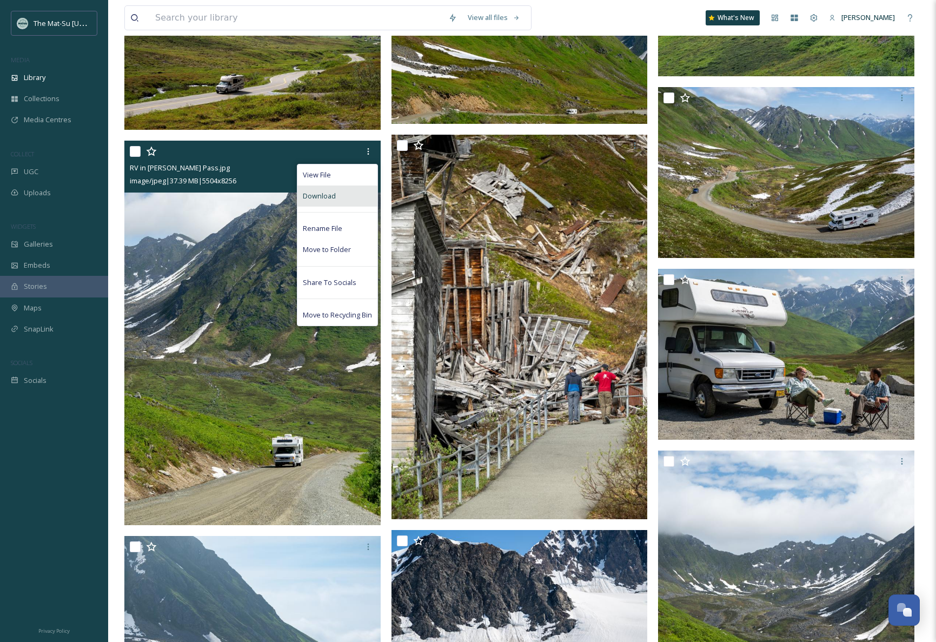
click at [341, 195] on div "Download" at bounding box center [337, 195] width 80 height 21
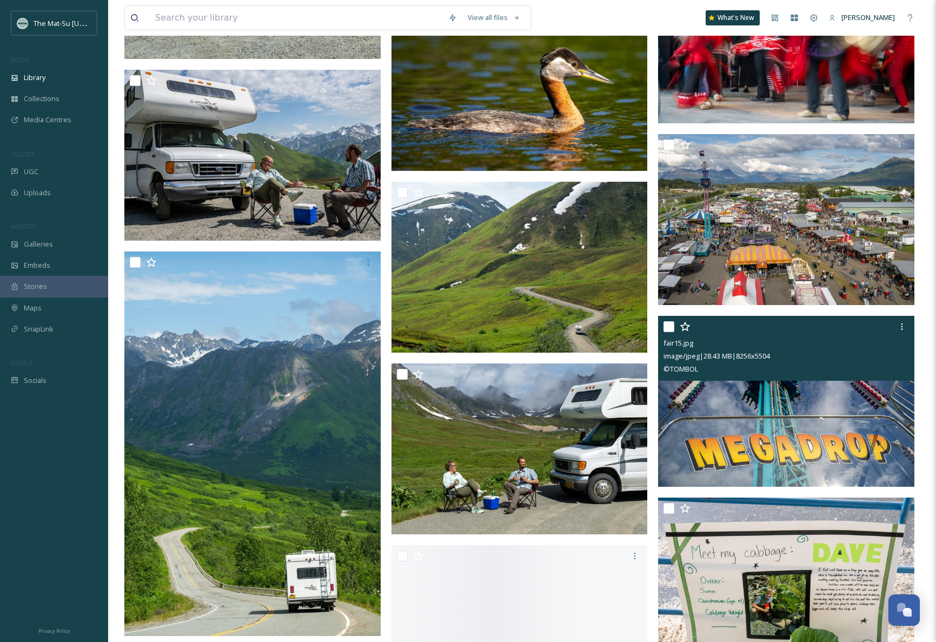
scroll to position [39854, 0]
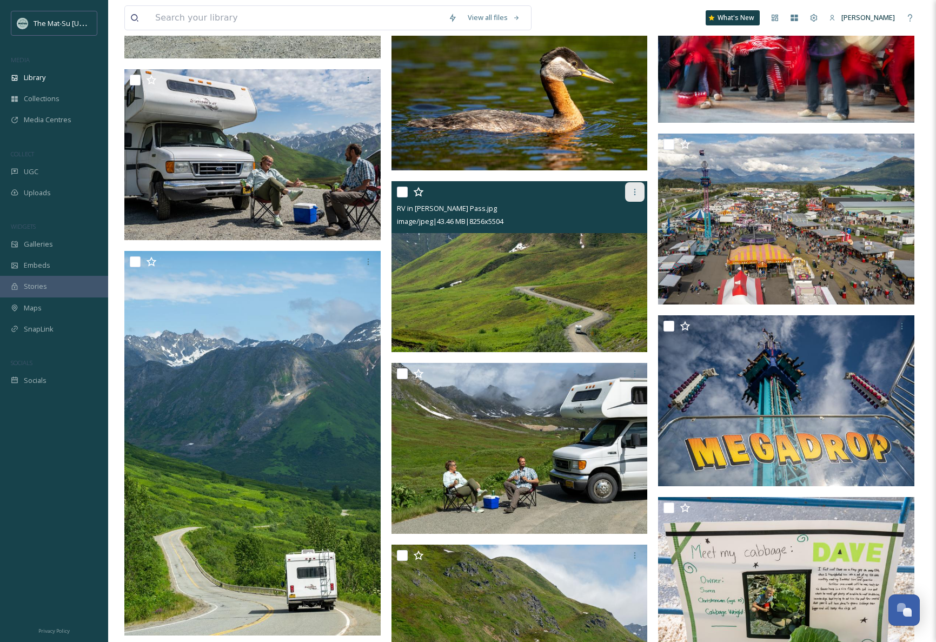
click at [634, 194] on icon at bounding box center [634, 192] width 9 height 9
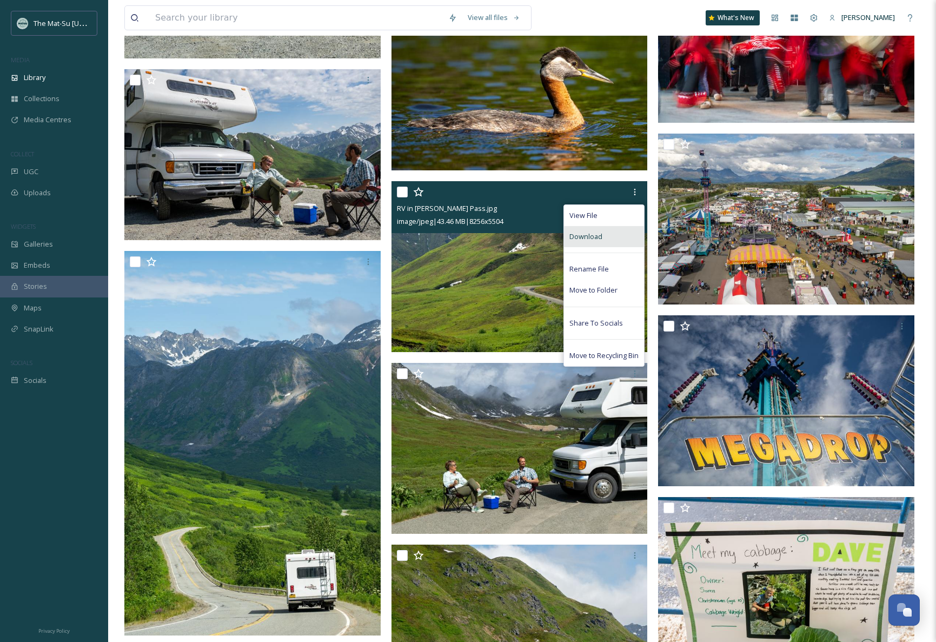
click at [601, 240] on span "Download" at bounding box center [585, 236] width 33 height 10
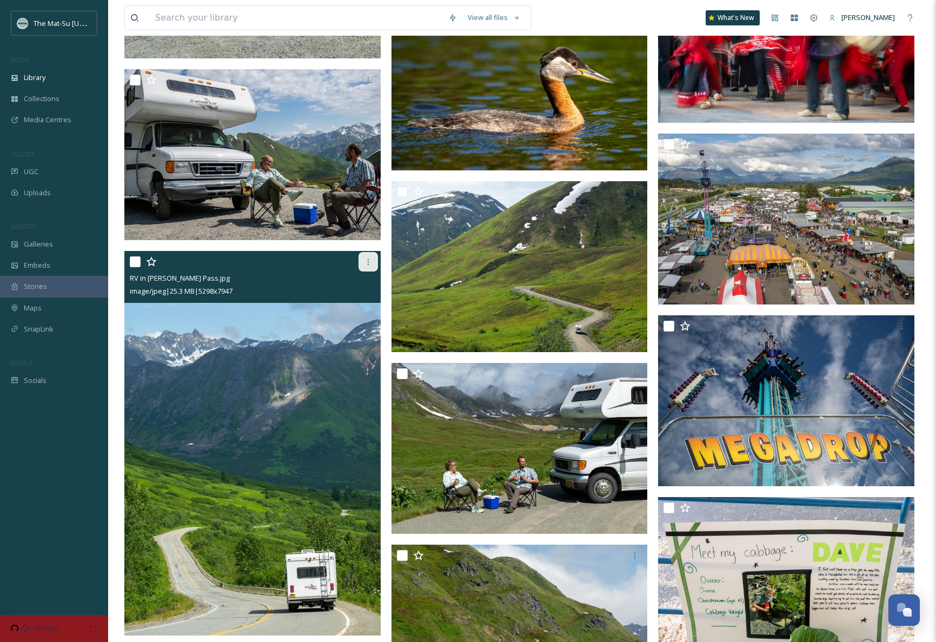
click at [368, 258] on icon at bounding box center [368, 261] width 9 height 9
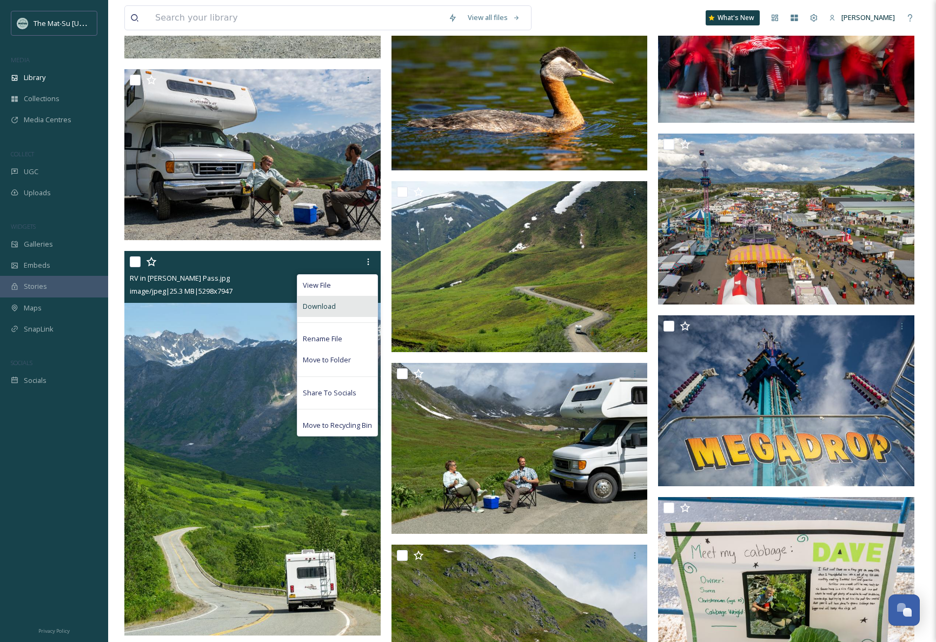
click at [330, 305] on span "Download" at bounding box center [319, 306] width 33 height 10
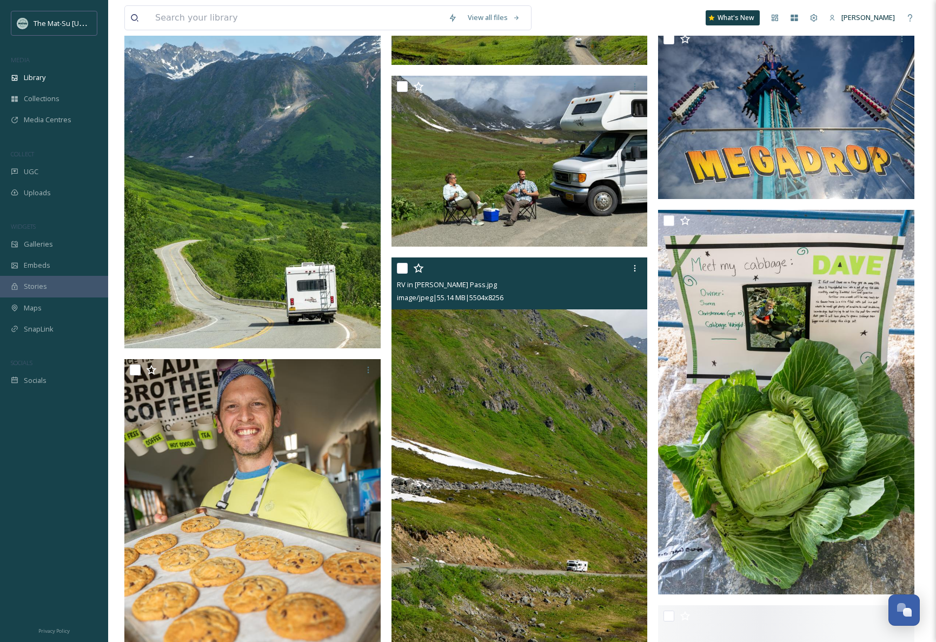
scroll to position [40162, 0]
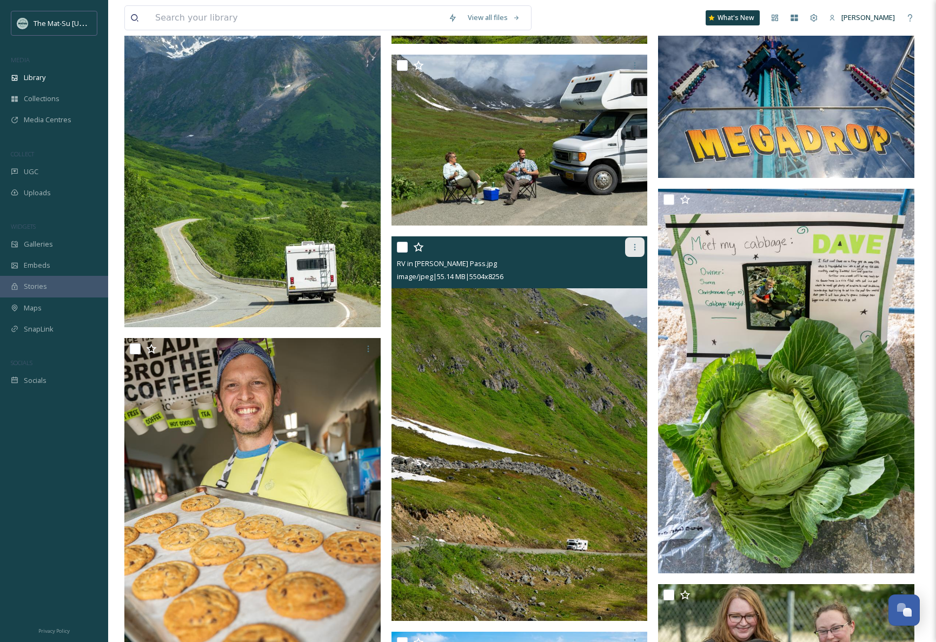
click at [636, 247] on icon at bounding box center [634, 247] width 9 height 9
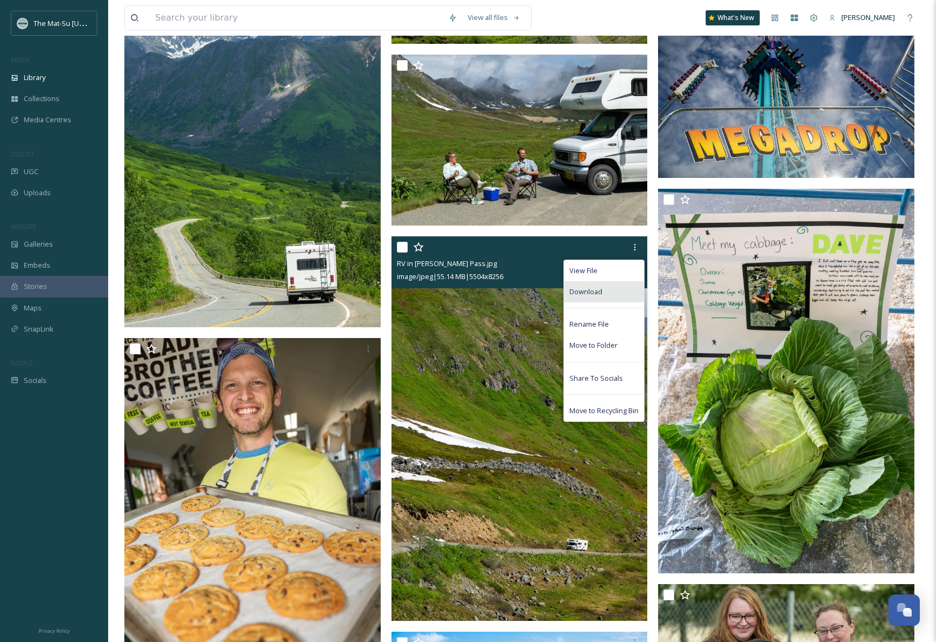
click at [596, 290] on span "Download" at bounding box center [585, 292] width 33 height 10
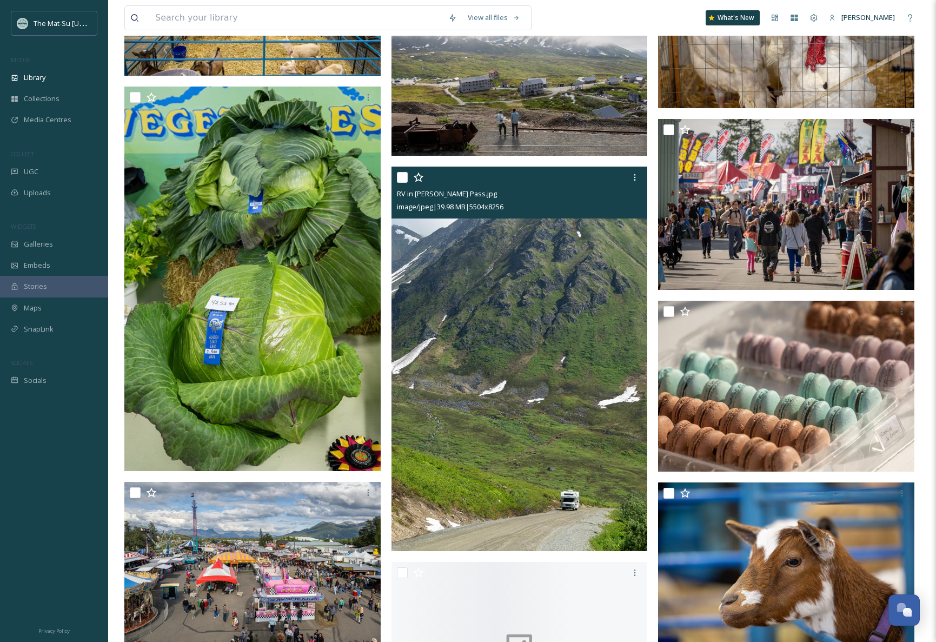
scroll to position [40991, 0]
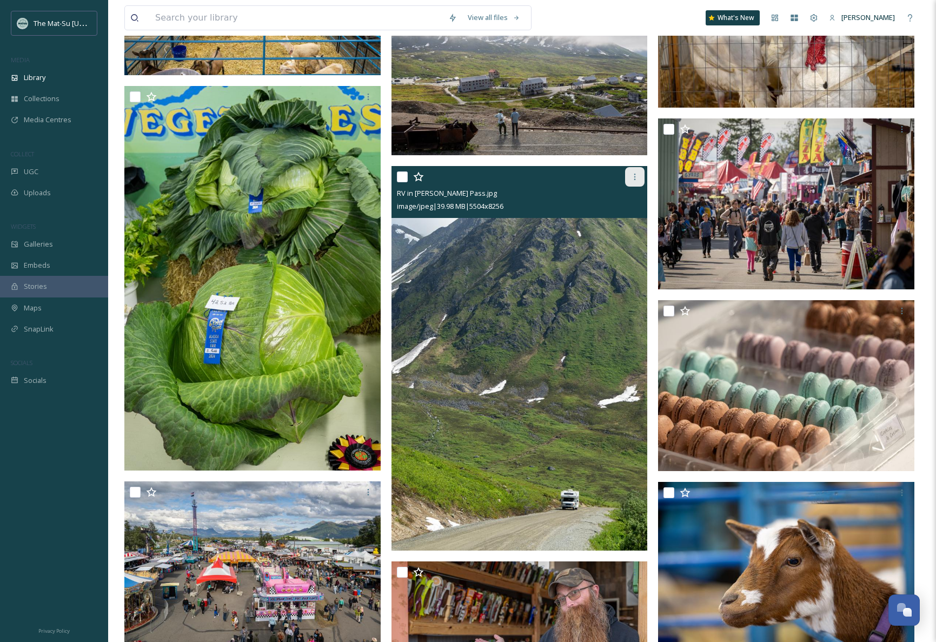
click at [631, 174] on icon at bounding box center [634, 176] width 9 height 9
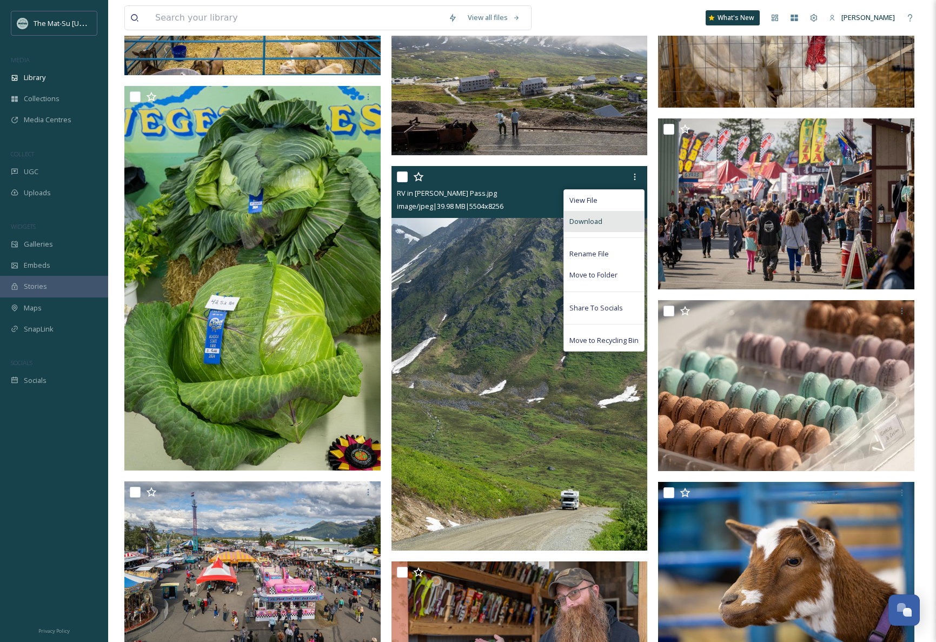
click at [601, 218] on span "Download" at bounding box center [585, 221] width 33 height 10
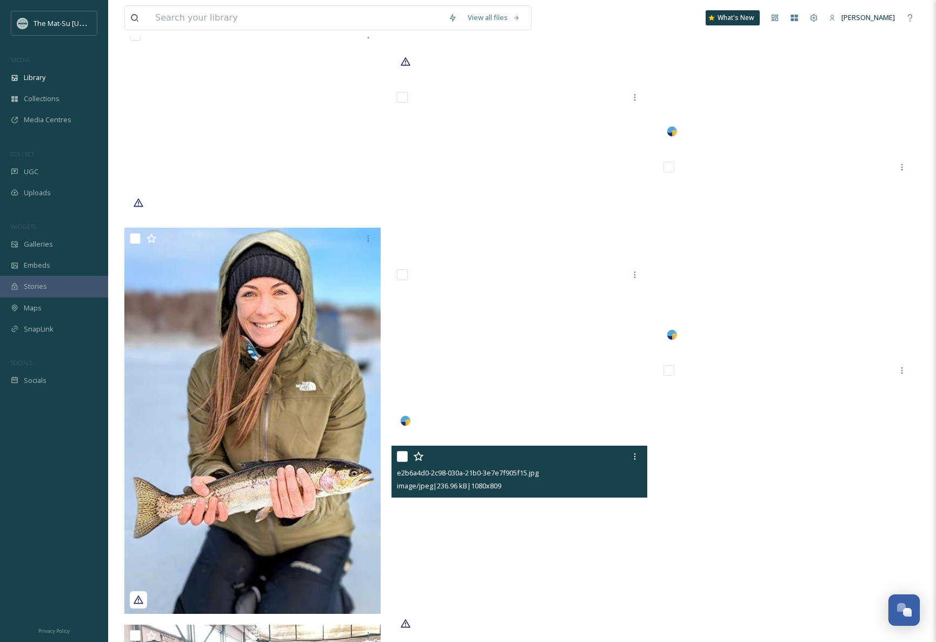
scroll to position [56508, 0]
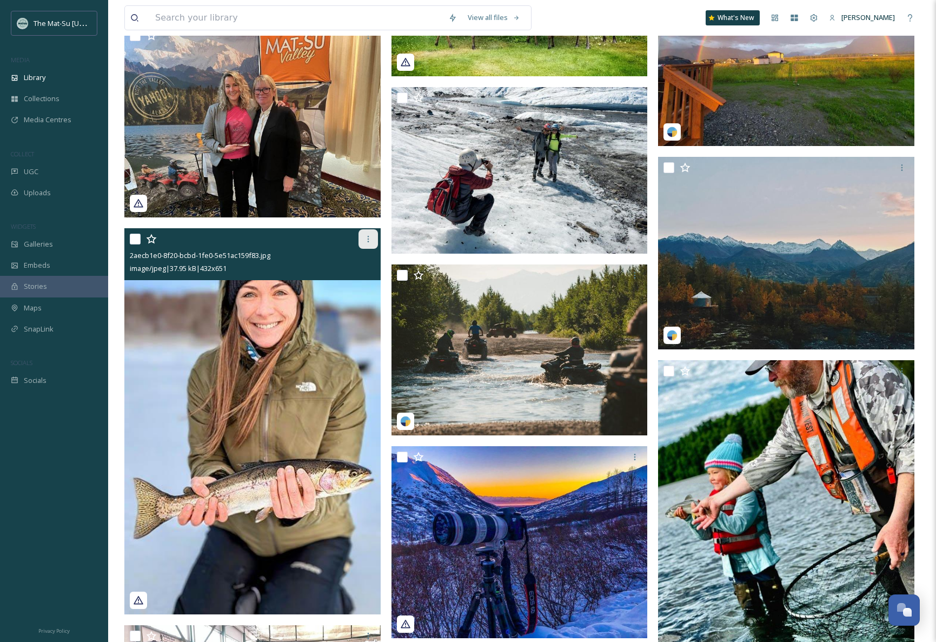
click at [365, 242] on icon at bounding box center [368, 239] width 9 height 9
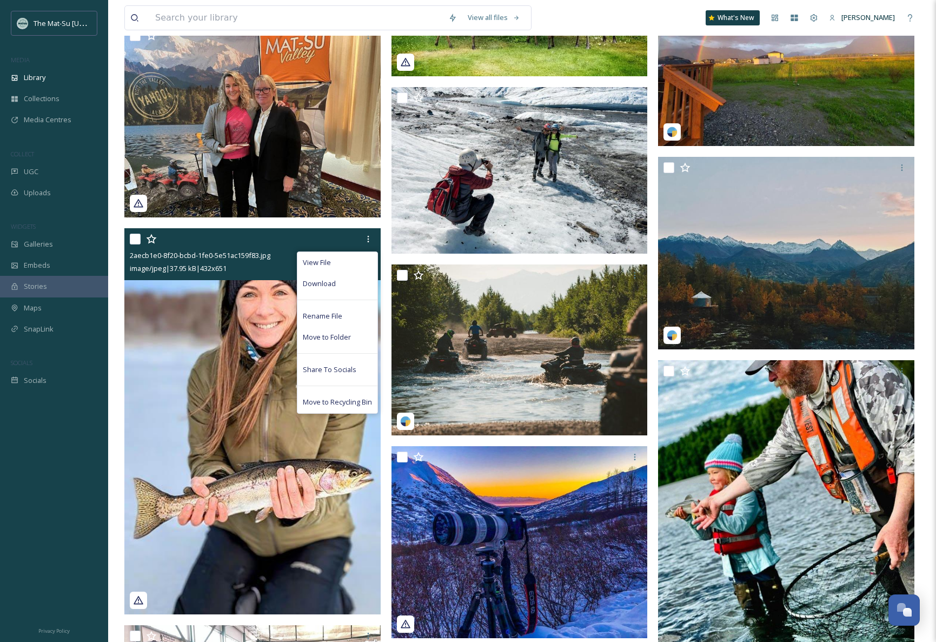
click at [332, 285] on span "Download" at bounding box center [319, 283] width 33 height 10
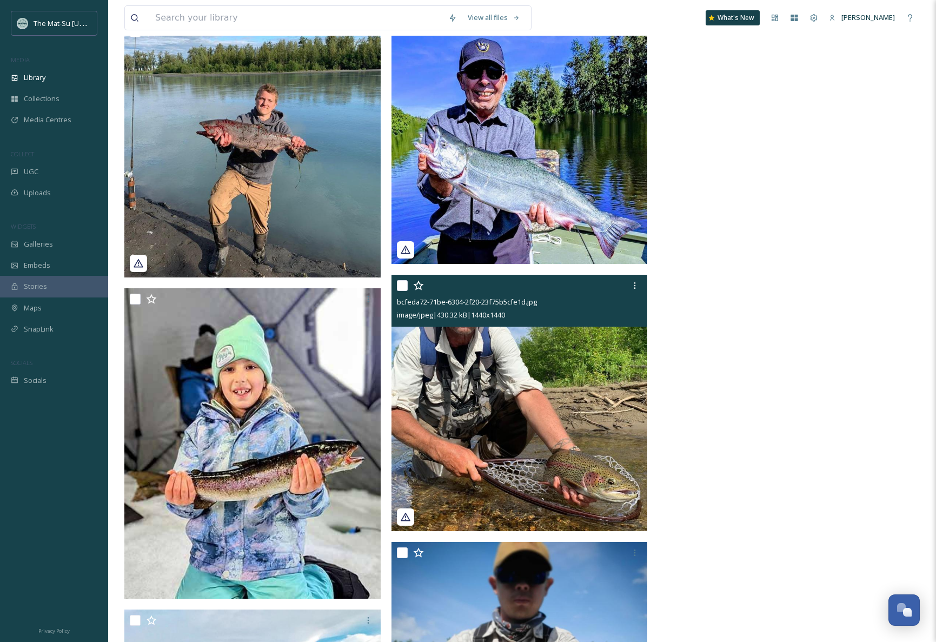
scroll to position [64666, 0]
click at [635, 288] on icon at bounding box center [634, 286] width 9 height 9
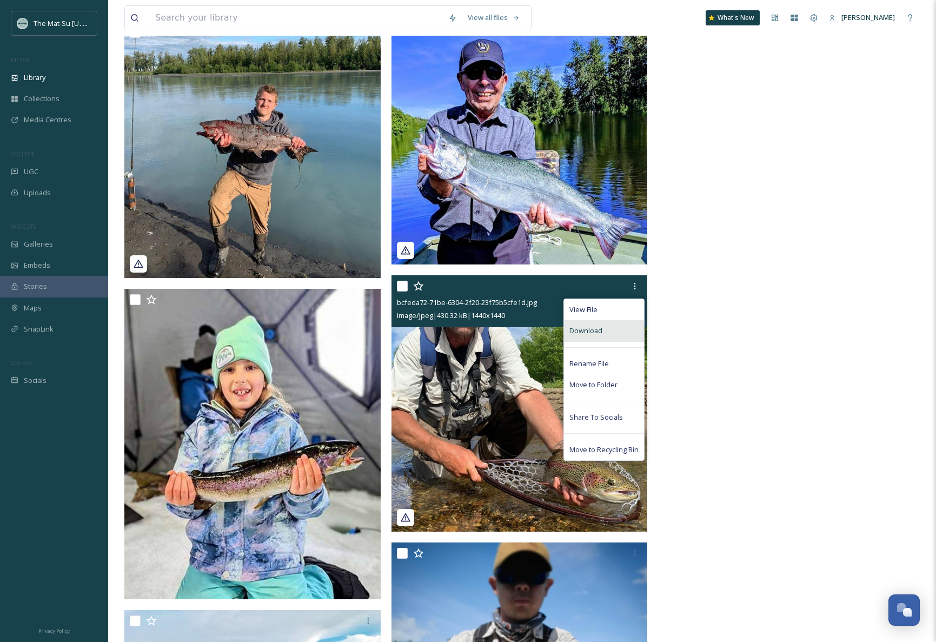
click at [596, 329] on span "Download" at bounding box center [585, 330] width 33 height 10
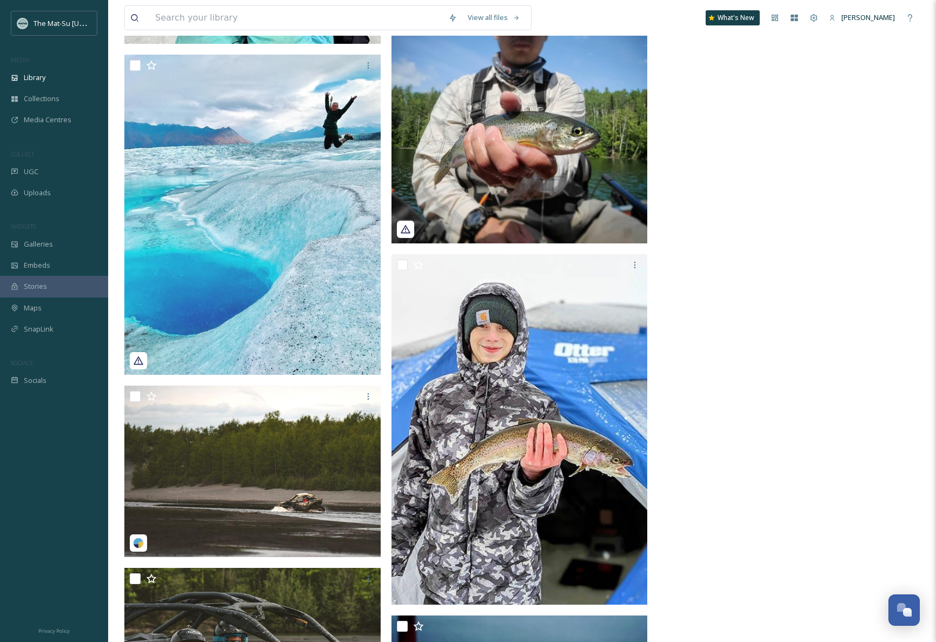
scroll to position [65223, 0]
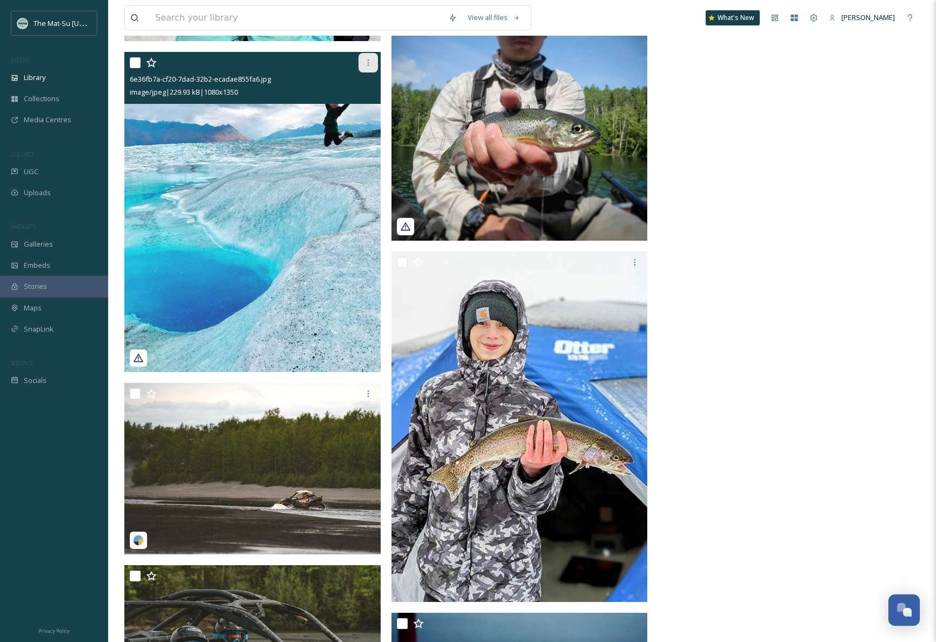
click at [369, 63] on icon at bounding box center [368, 62] width 9 height 9
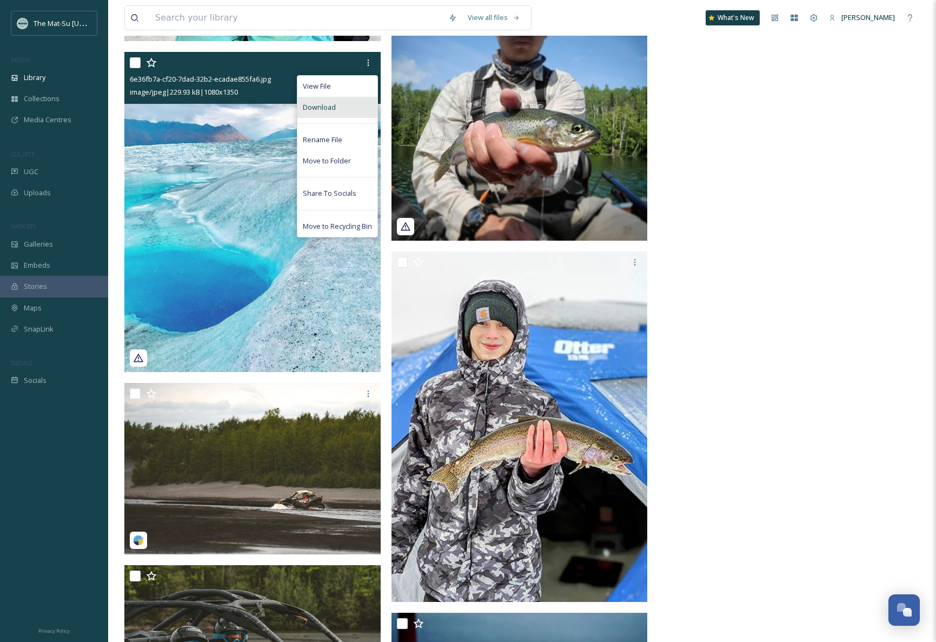
click at [343, 107] on div "Download" at bounding box center [337, 107] width 80 height 21
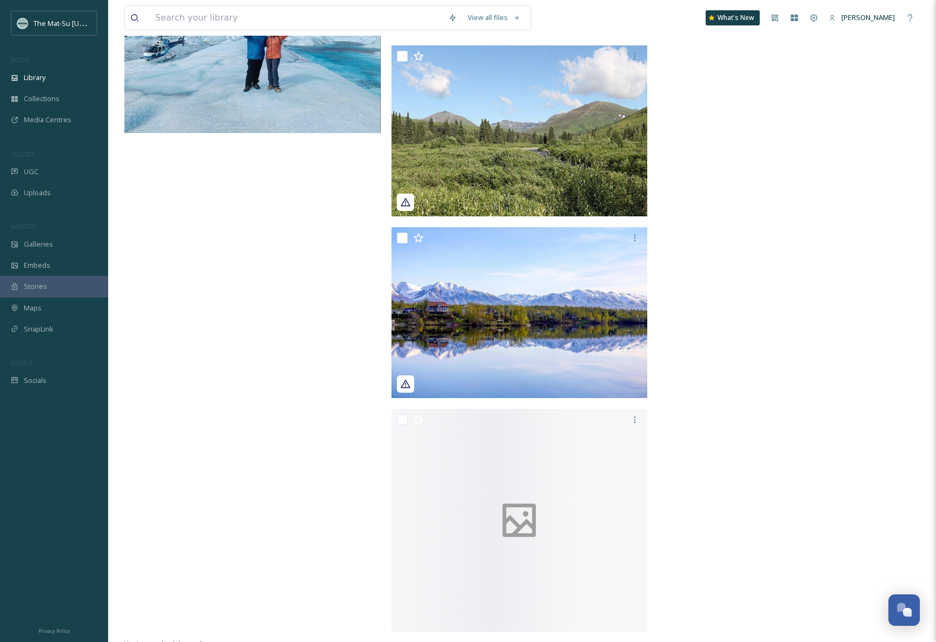
scroll to position [67006, 0]
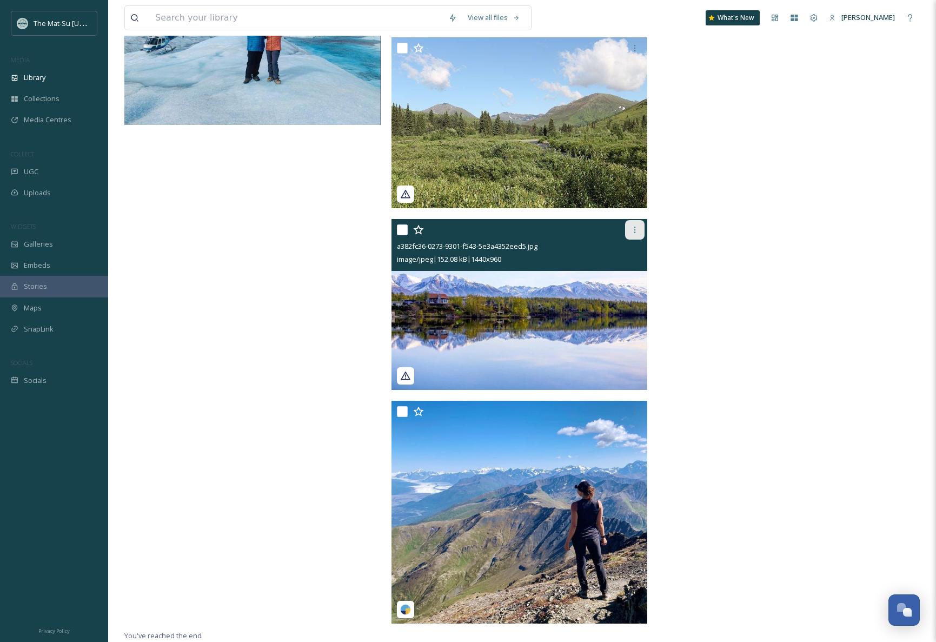
click at [635, 231] on icon at bounding box center [634, 229] width 9 height 9
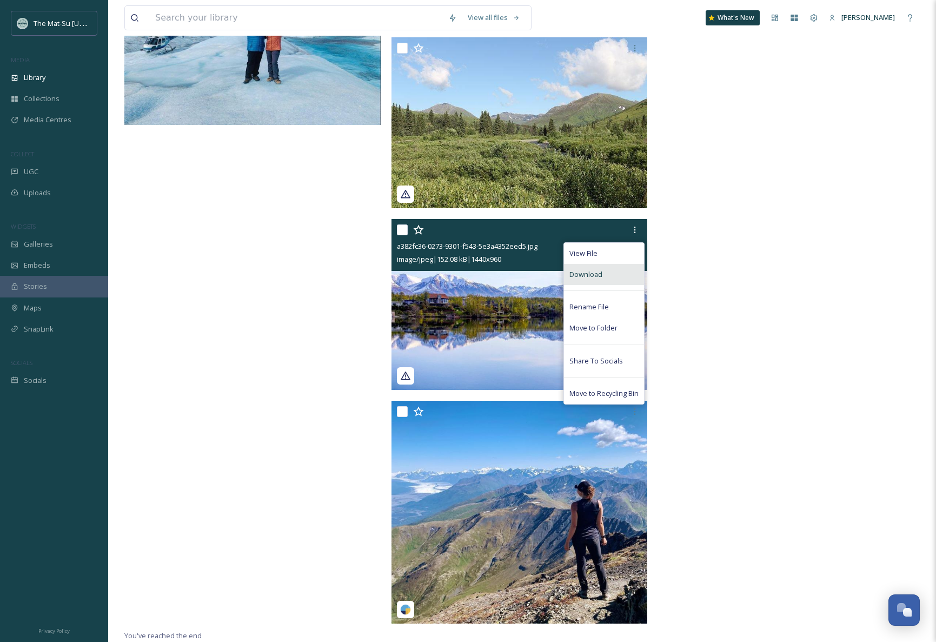
click at [604, 276] on div "Download" at bounding box center [604, 274] width 80 height 21
